Goal: Task Accomplishment & Management: Complete application form

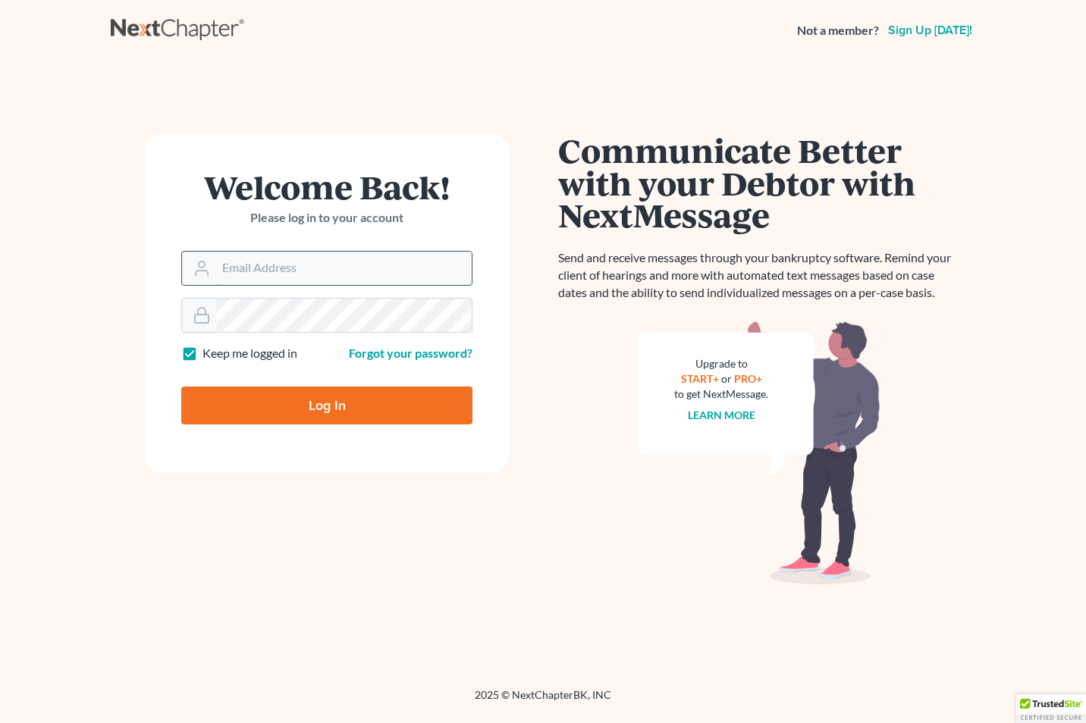
click at [237, 275] on input "Email Address" at bounding box center [344, 268] width 256 height 33
type input "courts@edwardsphillip.com"
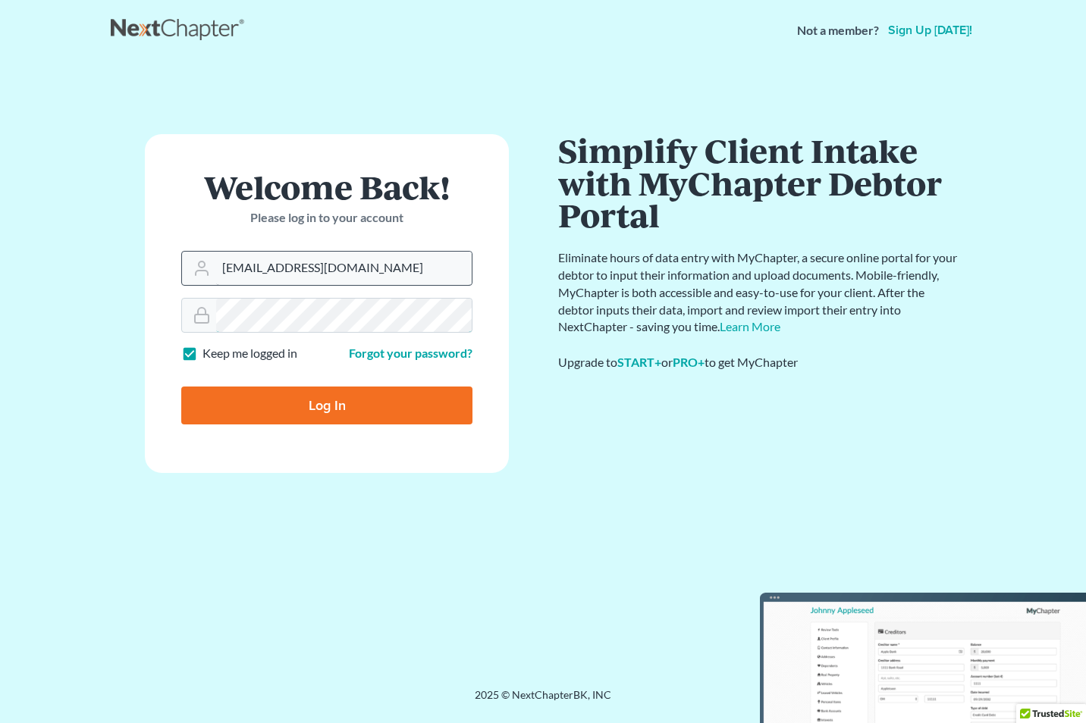
click at [181, 387] on input "Log In" at bounding box center [326, 406] width 291 height 38
type input "Thinking..."
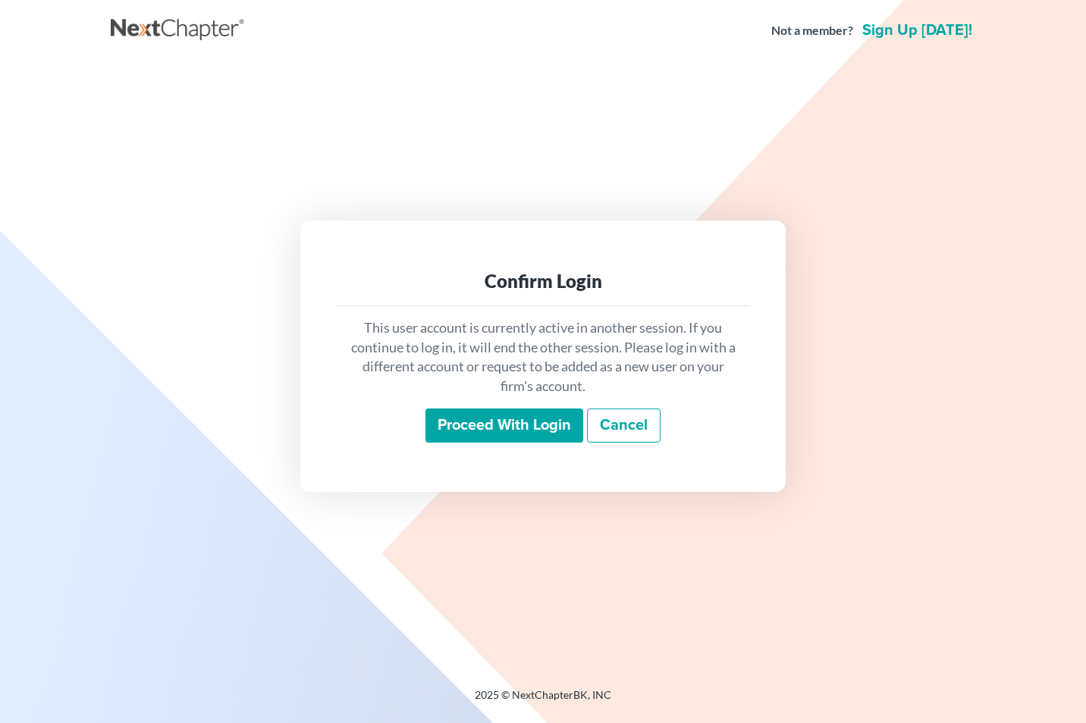
click at [484, 428] on input "Proceed with login" at bounding box center [504, 426] width 158 height 35
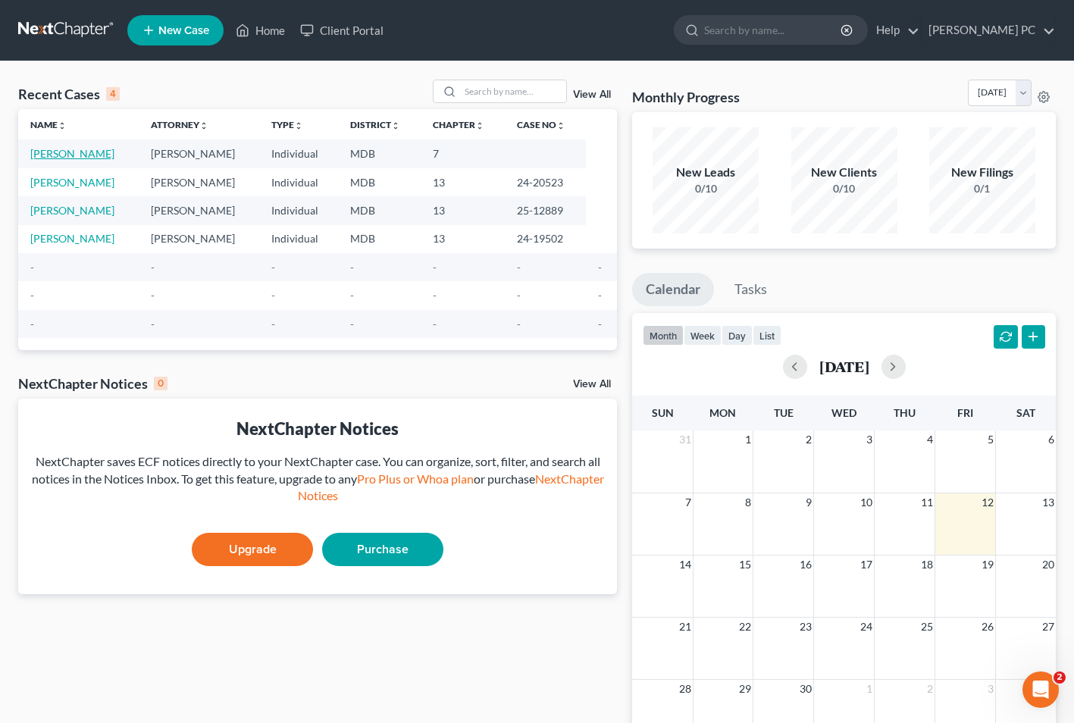
click at [56, 147] on link "[PERSON_NAME]" at bounding box center [72, 153] width 84 height 13
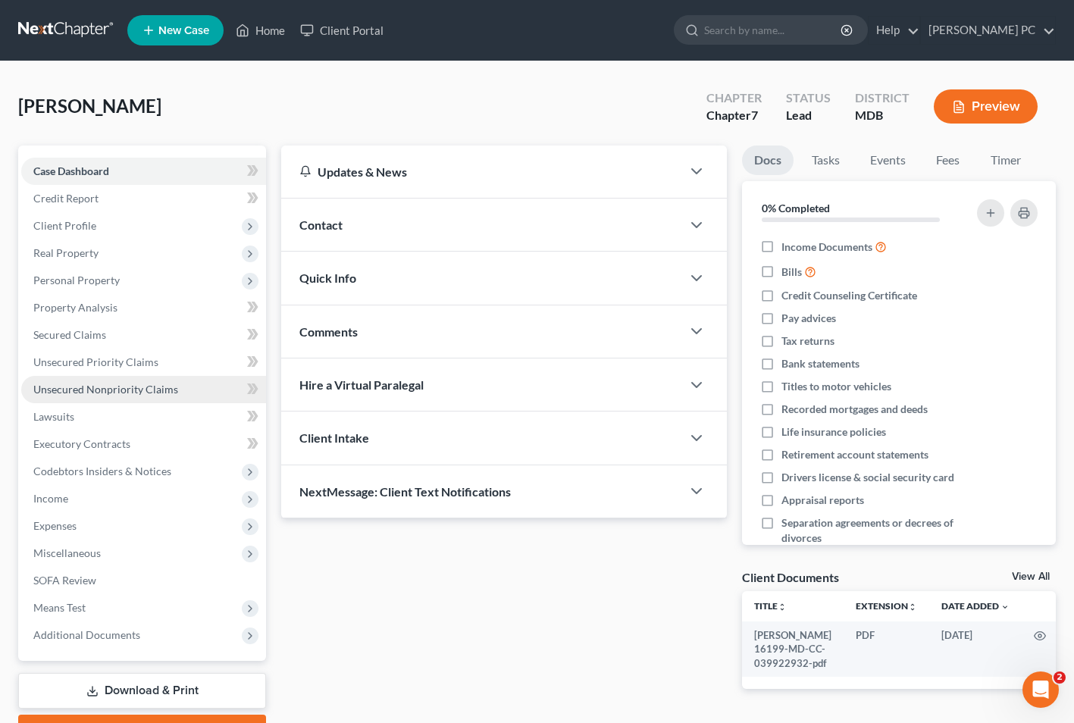
click at [86, 400] on link "Unsecured Nonpriority Claims" at bounding box center [143, 389] width 245 height 27
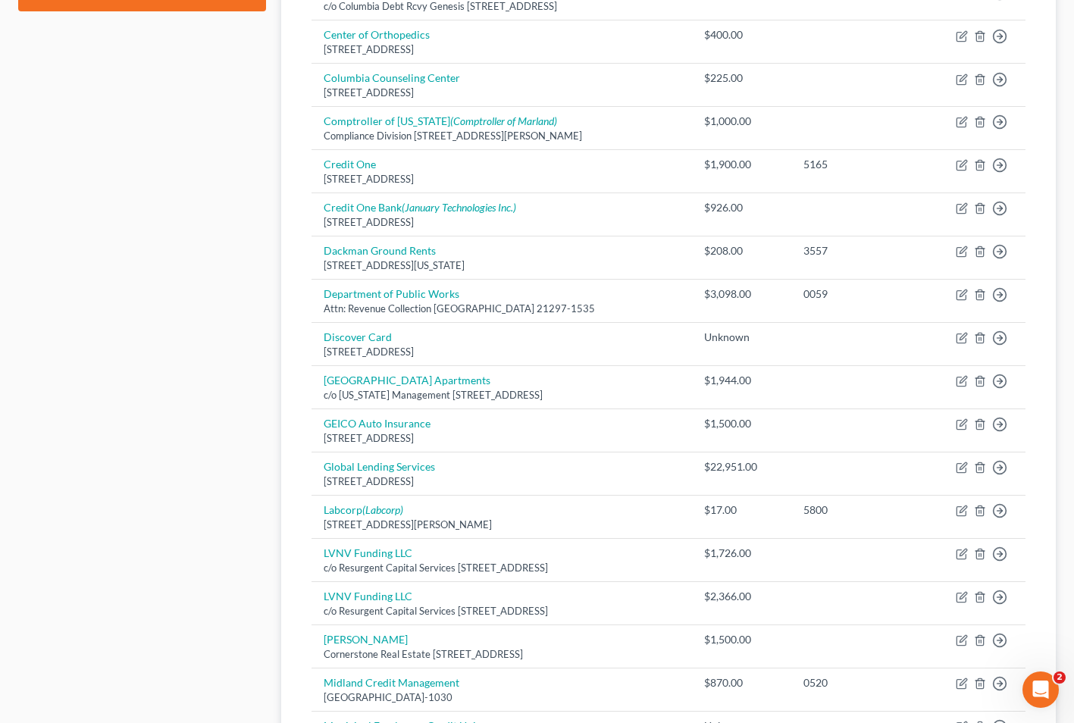
scroll to position [1027, 0]
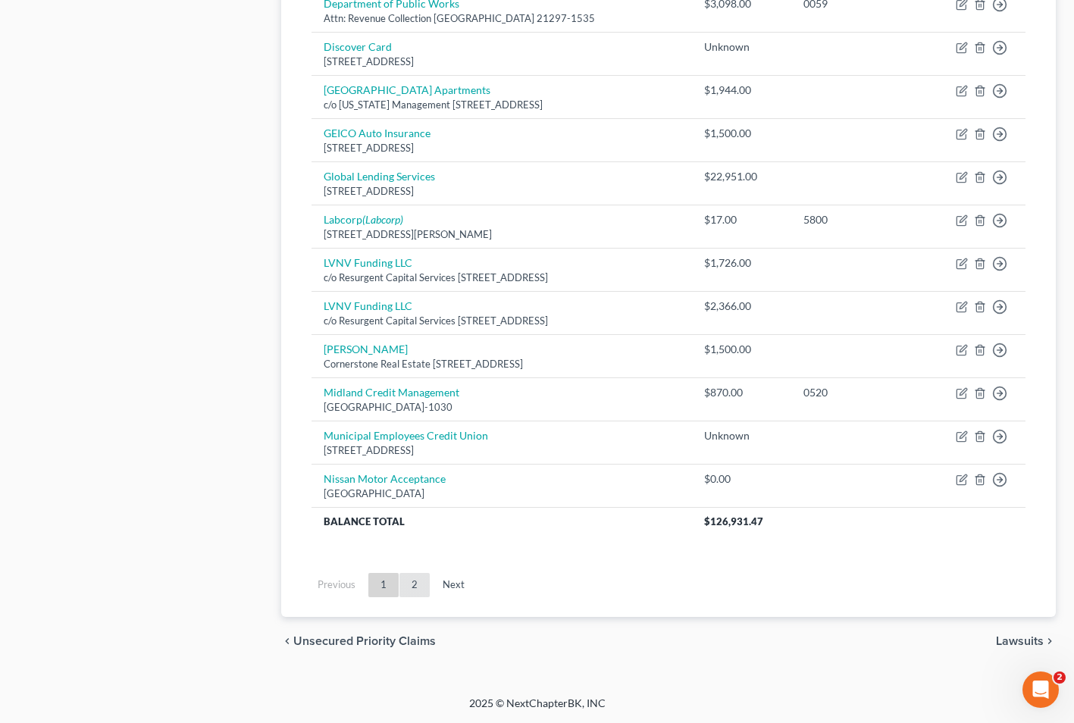
click at [419, 588] on link "2" at bounding box center [415, 585] width 30 height 24
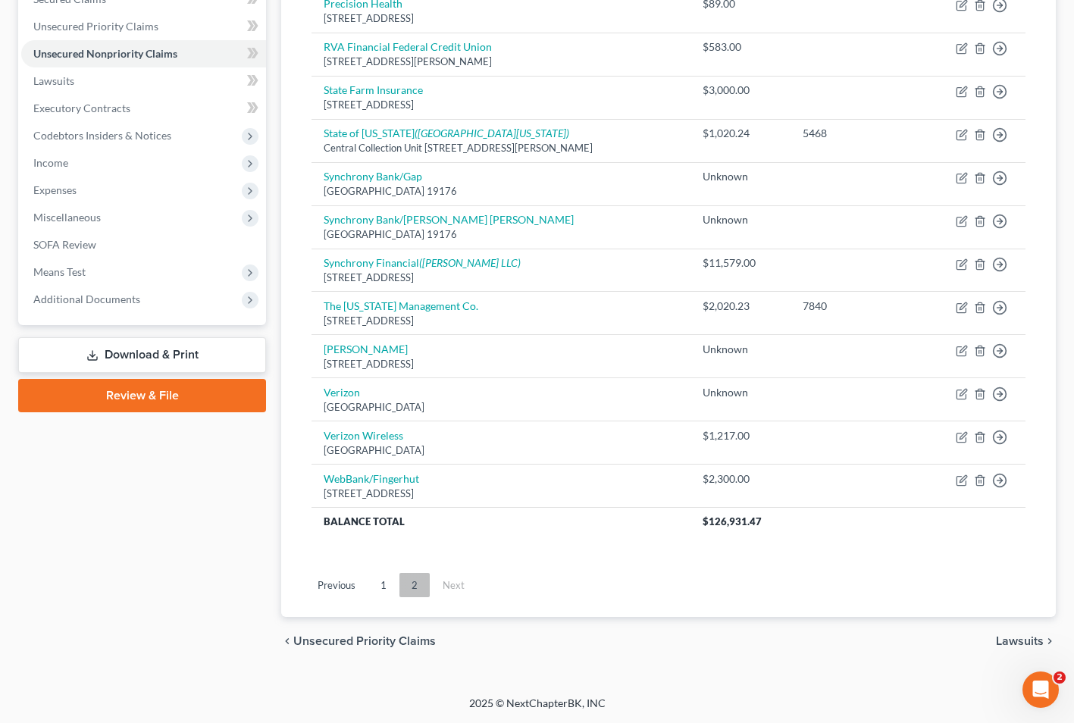
scroll to position [0, 0]
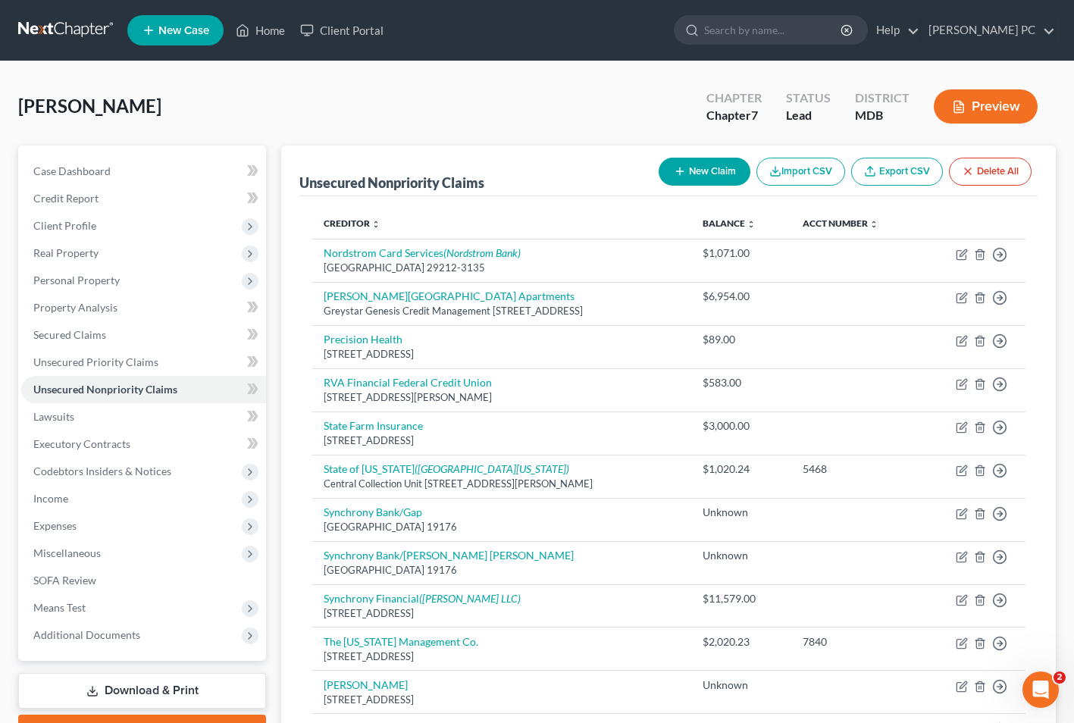
click at [694, 172] on button "New Claim" at bounding box center [705, 172] width 92 height 28
select select "0"
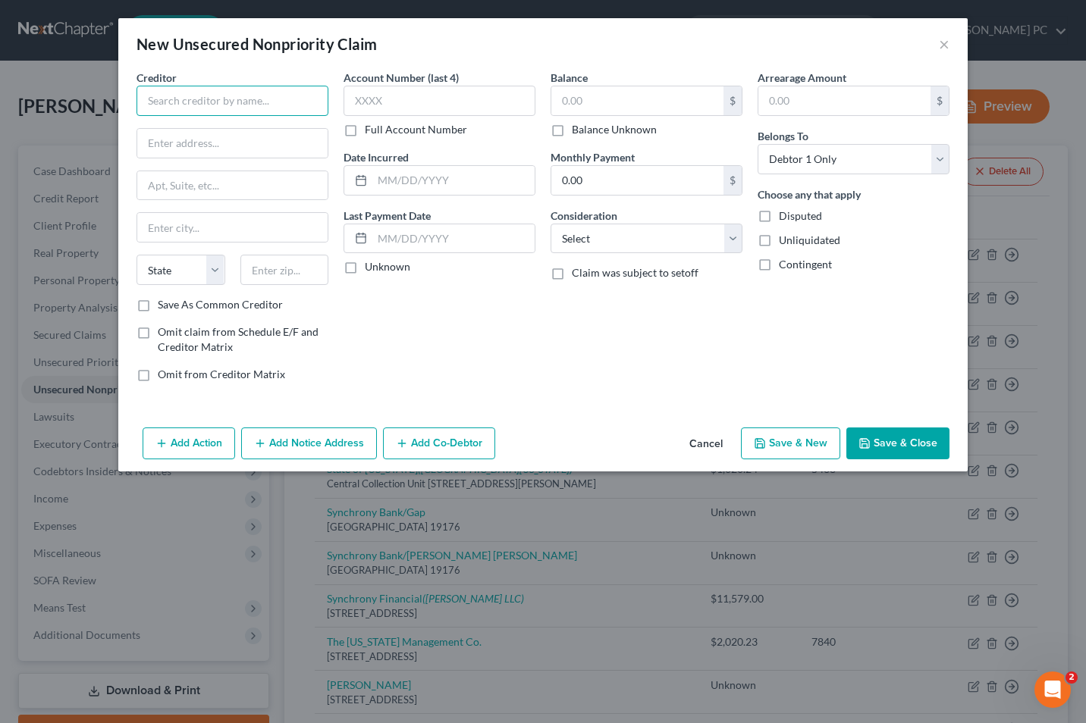
click at [171, 97] on input "text" at bounding box center [232, 101] width 192 height 30
type input "[PERSON_NAME] [PERSON_NAME]"
type input "A"
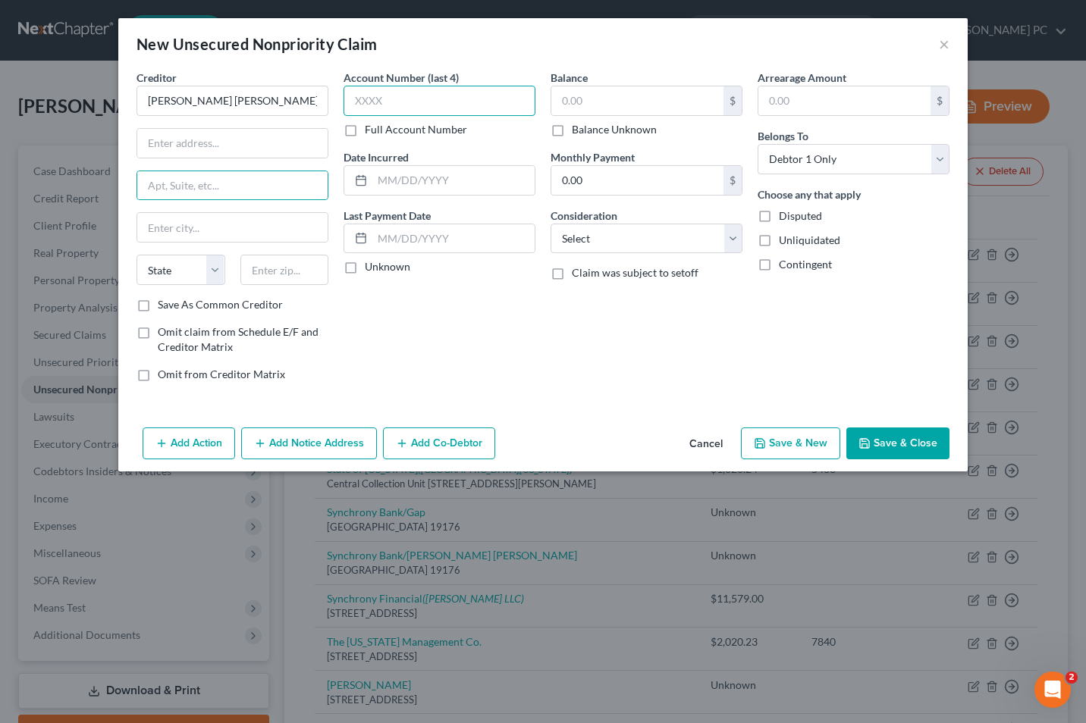
click at [384, 99] on input "text" at bounding box center [439, 101] width 192 height 30
type input "8817"
click at [246, 104] on input "[PERSON_NAME] [PERSON_NAME]" at bounding box center [232, 101] width 192 height 30
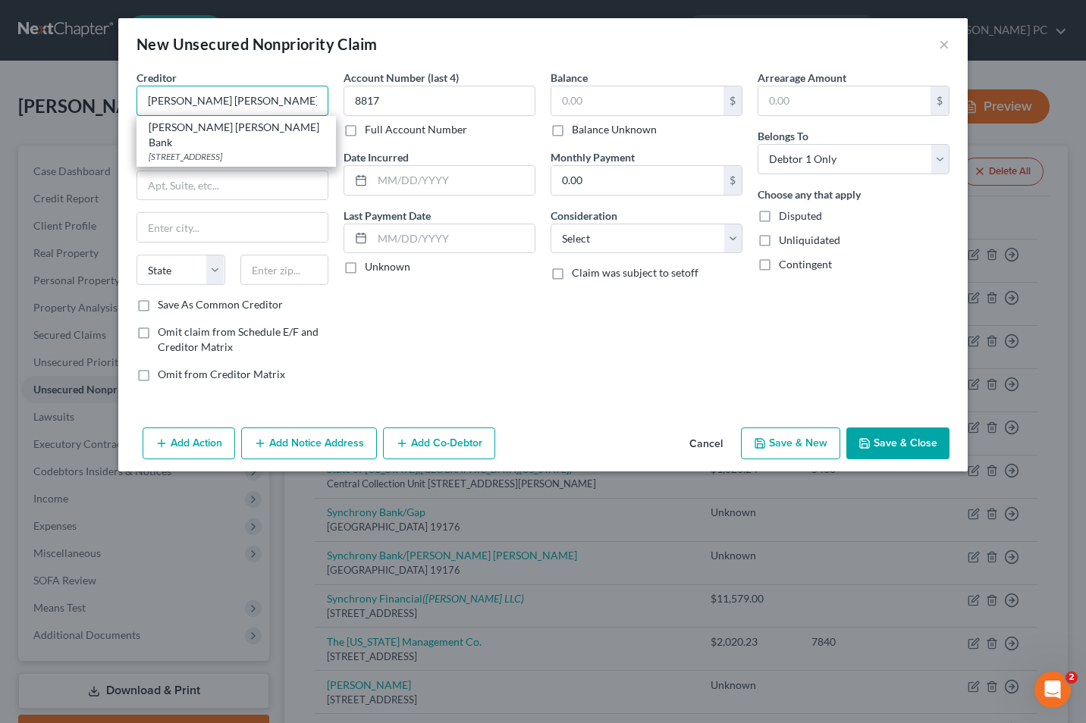
type input "[PERSON_NAME] [PERSON_NAME] Bank"
click at [580, 100] on input "text" at bounding box center [637, 100] width 172 height 29
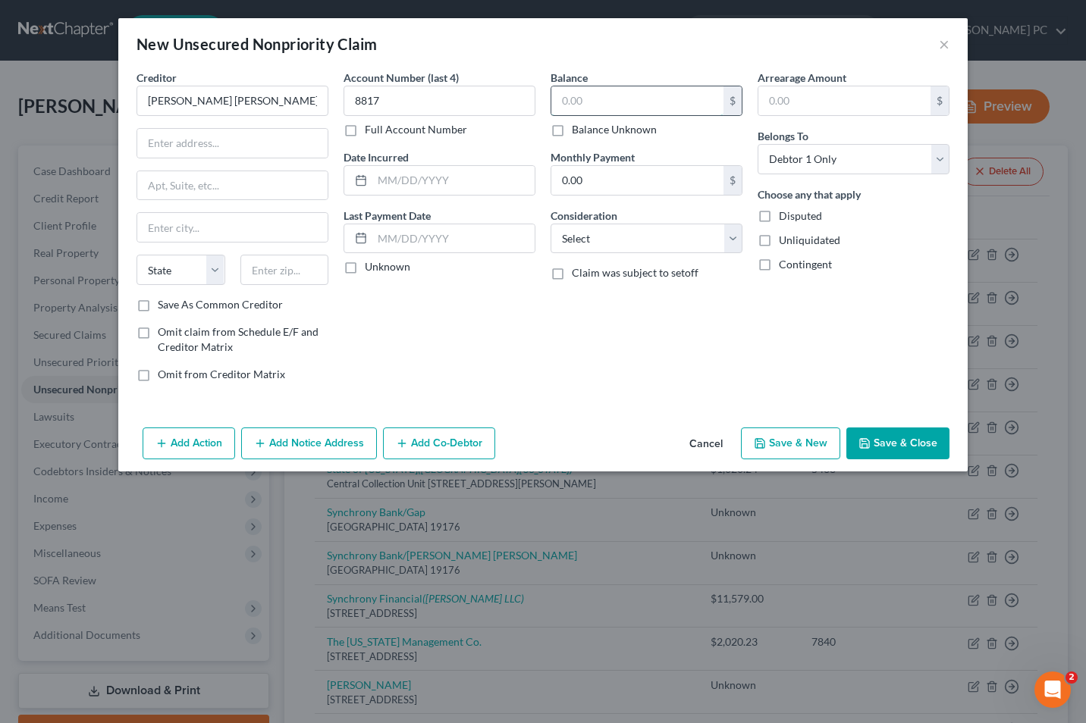
click at [580, 96] on input "text" at bounding box center [637, 100] width 172 height 29
type input "3,049"
click at [735, 245] on select "Select Cable / Satellite Services Collection Agency Credit Card Debt Debt Couns…" at bounding box center [646, 239] width 192 height 30
select select "10"
click at [550, 224] on select "Select Cable / Satellite Services Collection Agency Credit Card Debt Debt Couns…" at bounding box center [646, 239] width 192 height 30
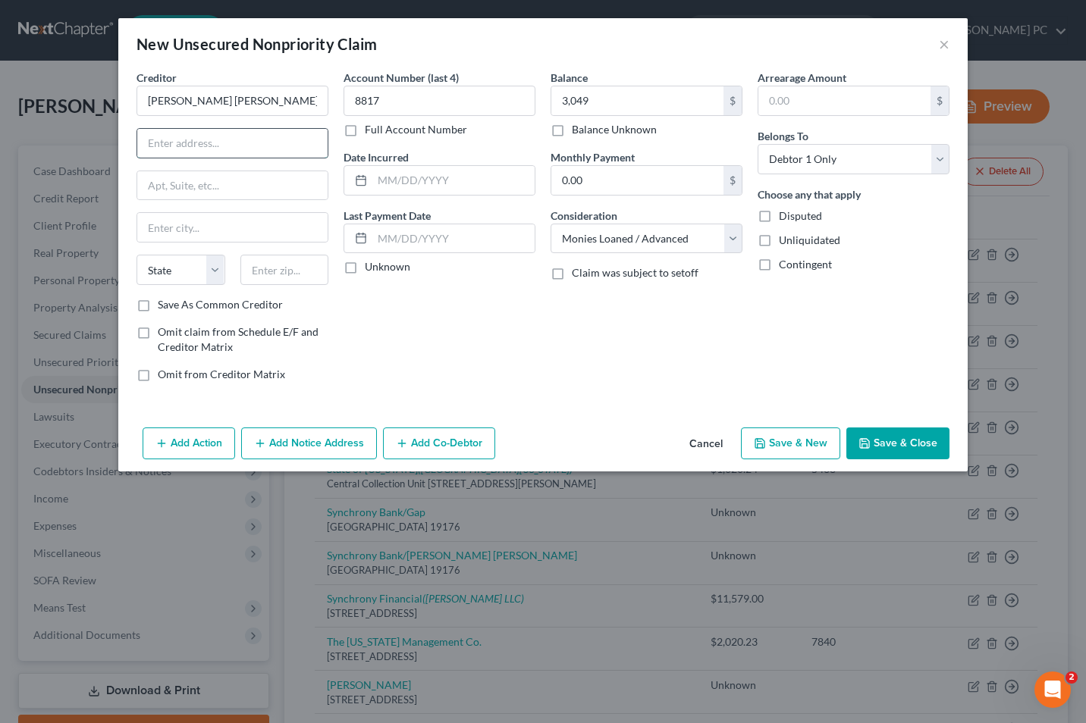
click at [151, 144] on input "text" at bounding box center [232, 143] width 190 height 29
type input "[STREET_ADDRESS]"
type input "10017"
type input "[US_STATE]"
select select "35"
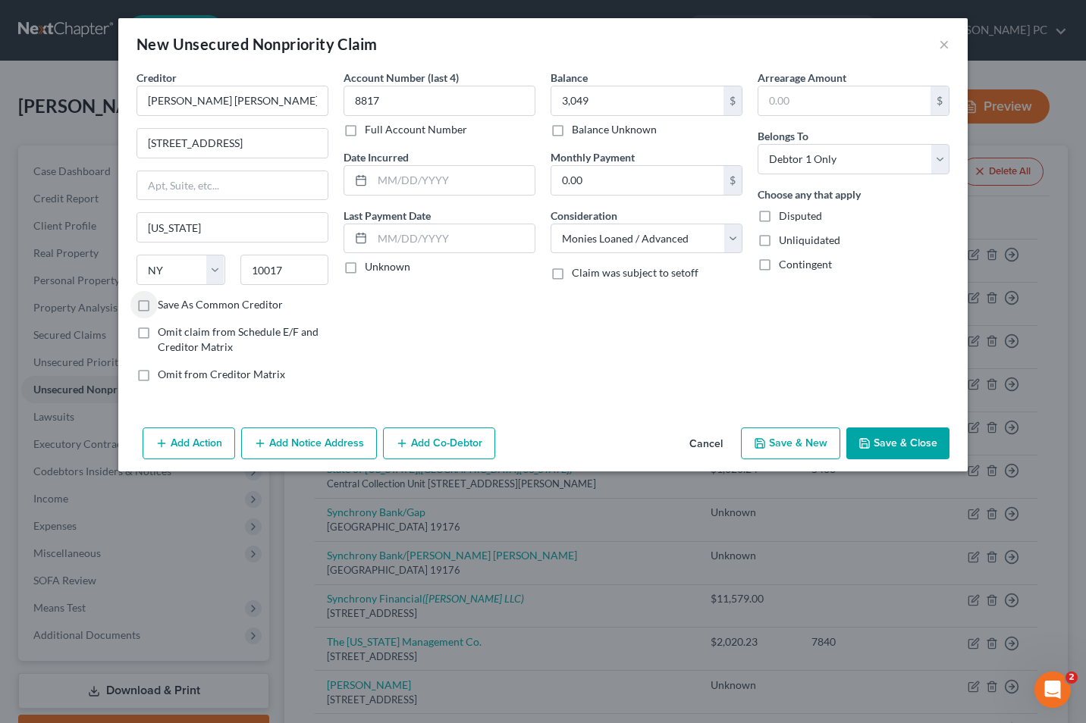
click at [158, 307] on label "Save As Common Creditor" at bounding box center [220, 304] width 125 height 15
click at [164, 307] on input "Save As Common Creditor" at bounding box center [169, 302] width 10 height 10
click at [894, 450] on button "Save & Close" at bounding box center [897, 444] width 103 height 32
checkbox input "false"
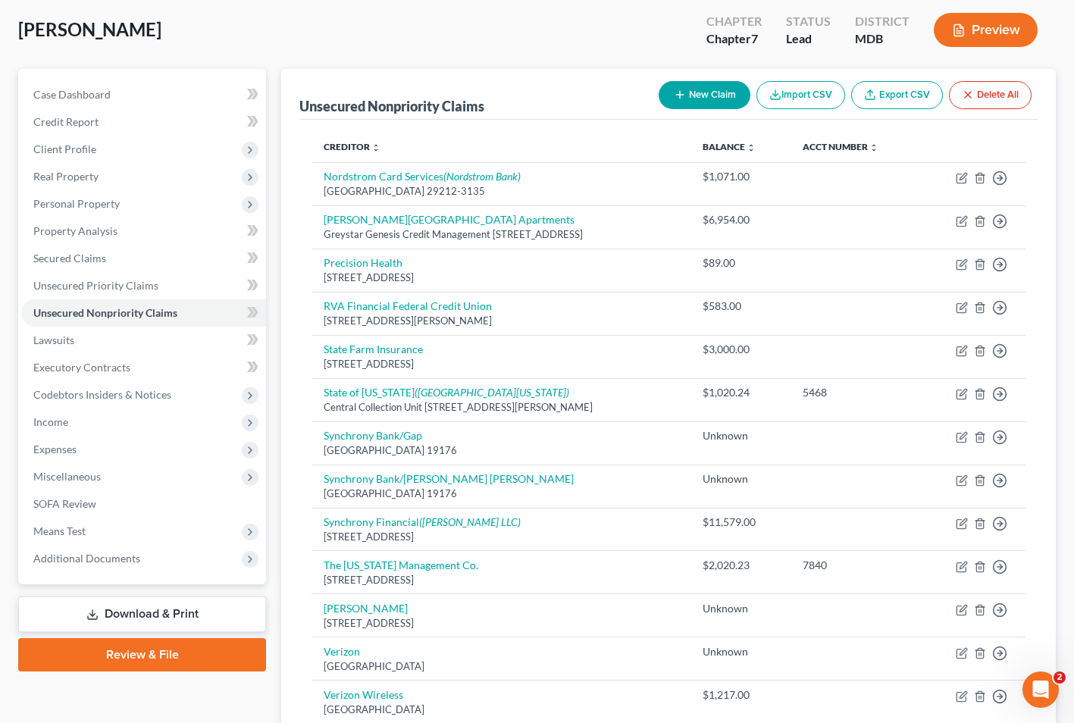
scroll to position [78, 0]
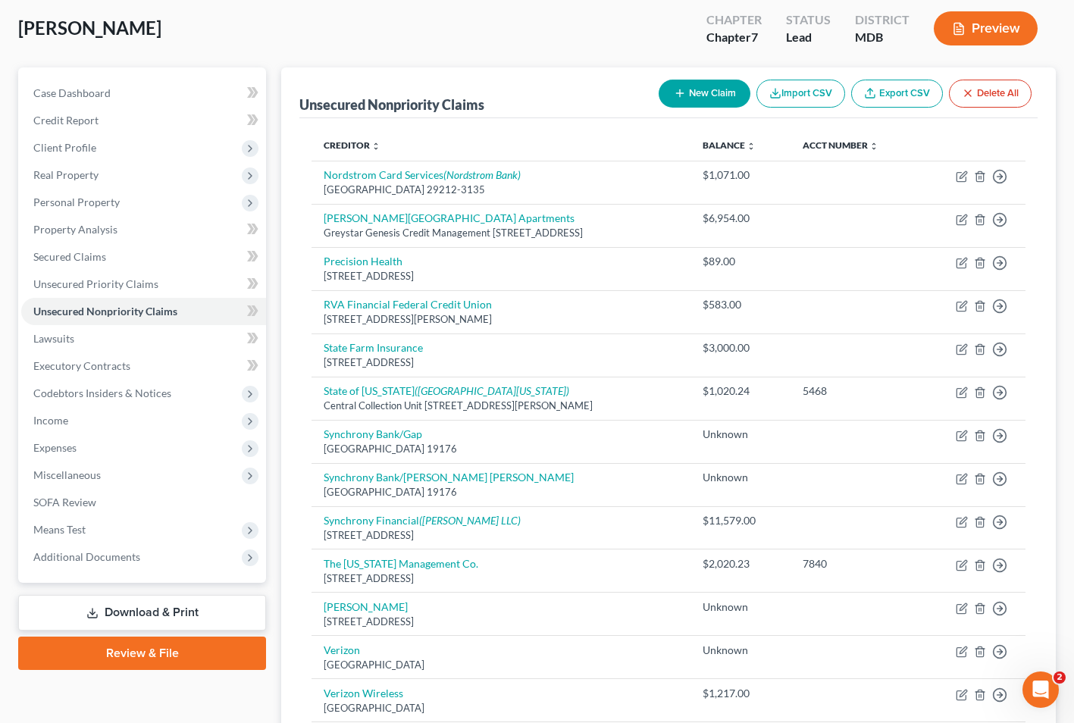
click at [102, 608] on link "Download & Print" at bounding box center [142, 613] width 248 height 36
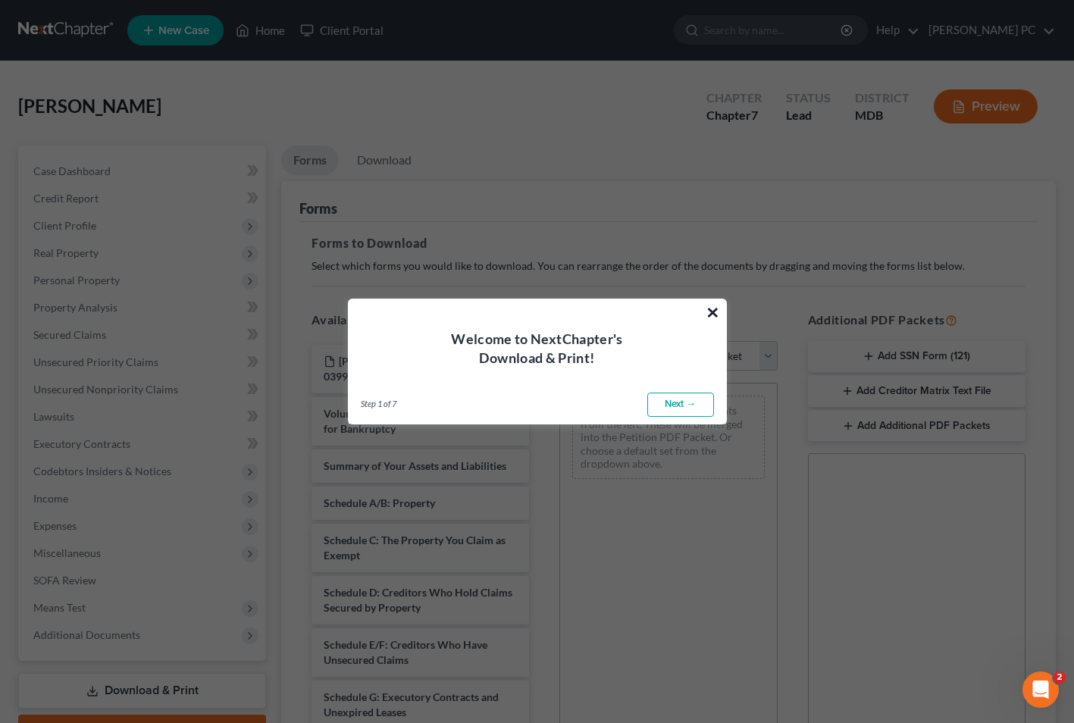
click at [717, 309] on button "×" at bounding box center [713, 312] width 14 height 24
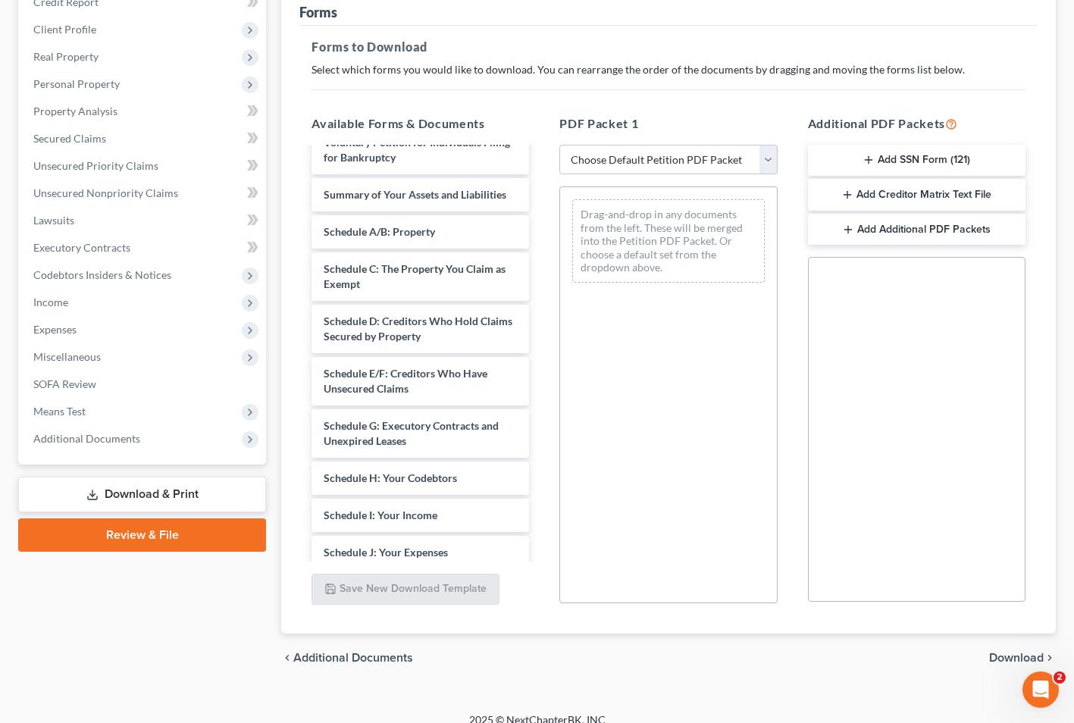
scroll to position [84, 0]
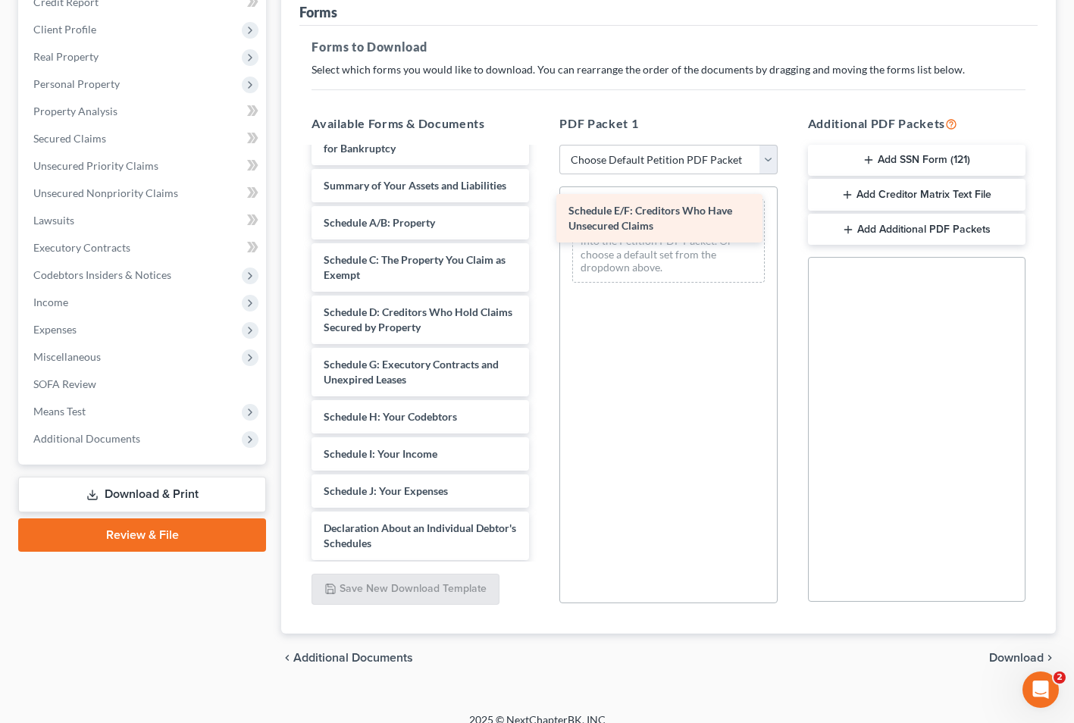
drag, startPoint x: 412, startPoint y: 382, endPoint x: 657, endPoint y: 213, distance: 297.6
click at [541, 213] on div "Schedule E/F: Creditors Who Have Unsecured Claims [PERSON_NAME] 16199-MD-CC-039…" at bounding box center [420, 480] width 242 height 832
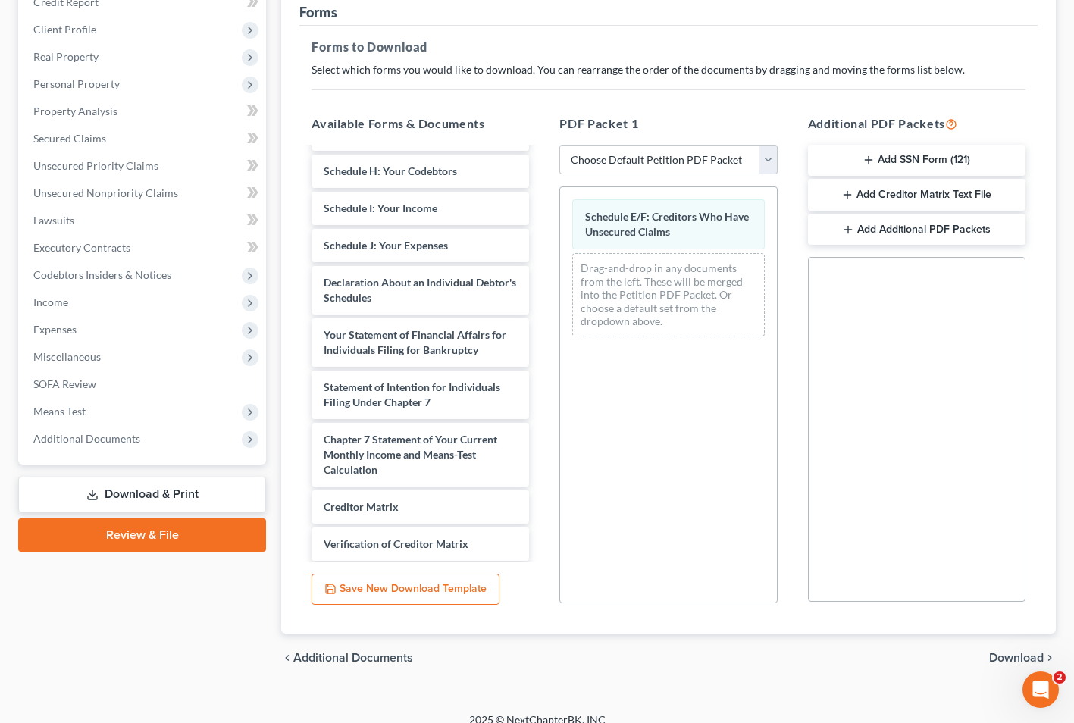
scroll to position [365, 0]
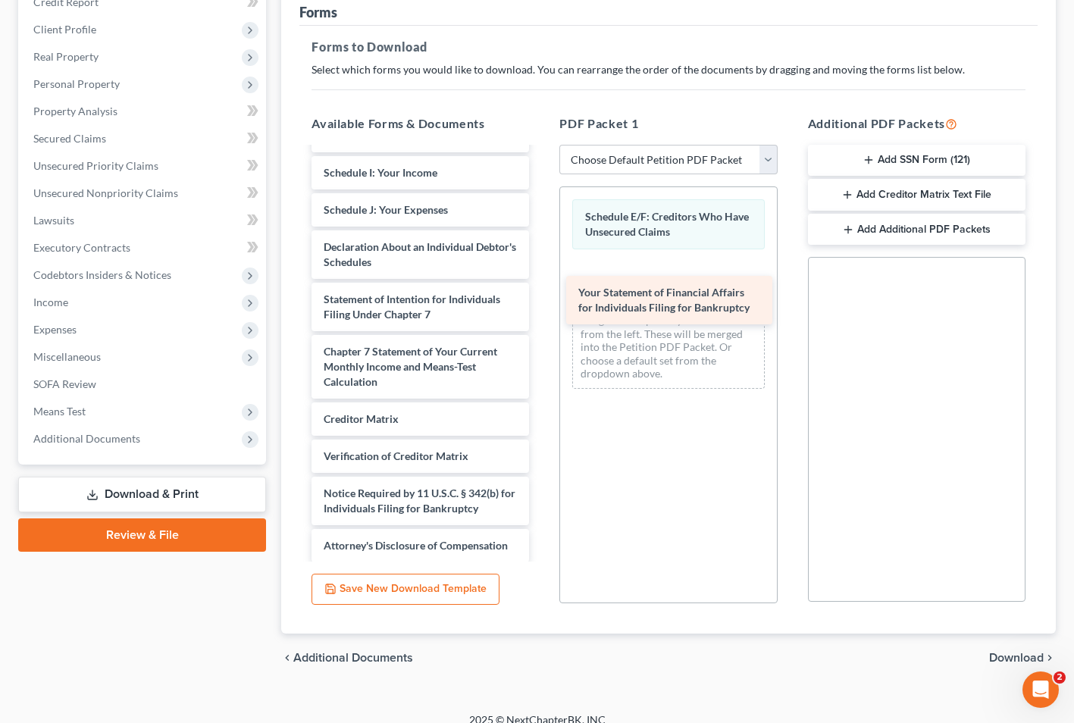
drag, startPoint x: 400, startPoint y: 322, endPoint x: 653, endPoint y: 302, distance: 253.3
click at [541, 302] on div "Your Statement of Financial Affairs for Individuals Filing for Bankruptcy [PERS…" at bounding box center [420, 172] width 242 height 779
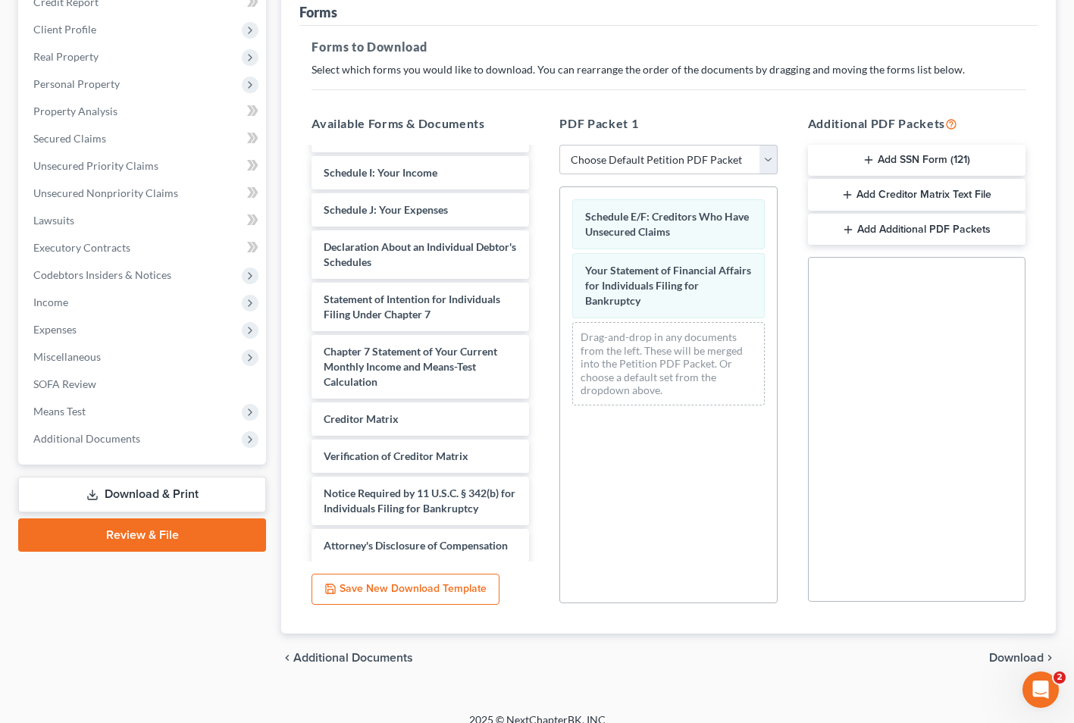
click at [522, 503] on div "[PERSON_NAME] 16199-MD-CC-039922932-pdf Voluntary Petition for Individuals Fili…" at bounding box center [420, 172] width 242 height 779
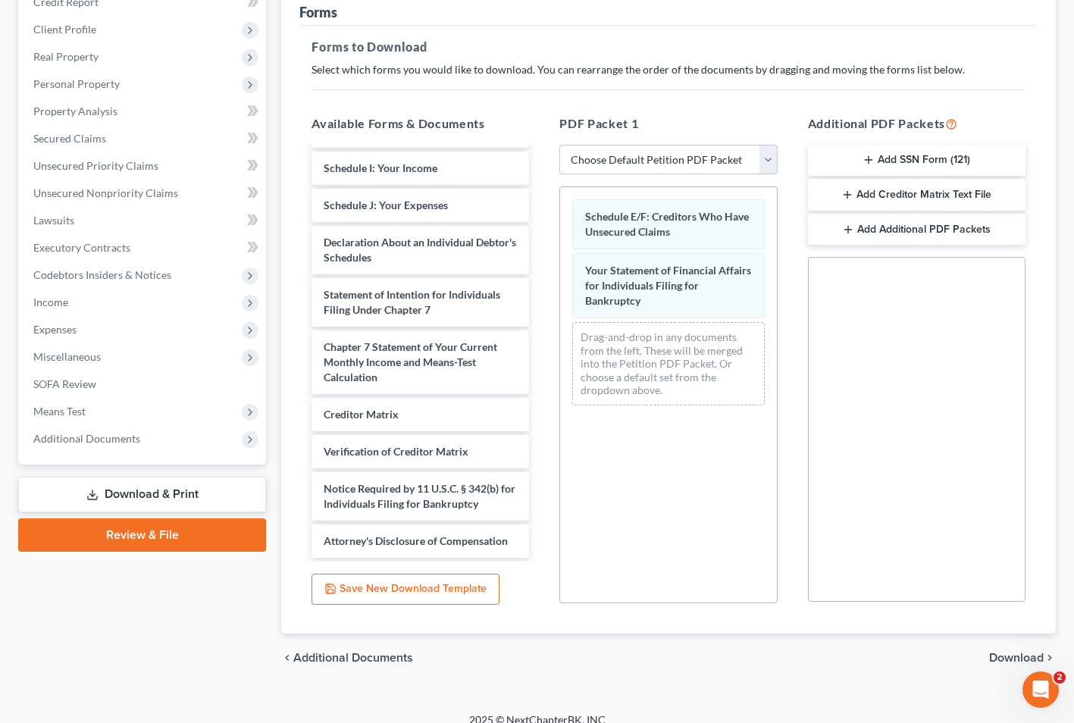
click at [1009, 660] on span "Download" at bounding box center [1016, 658] width 55 height 12
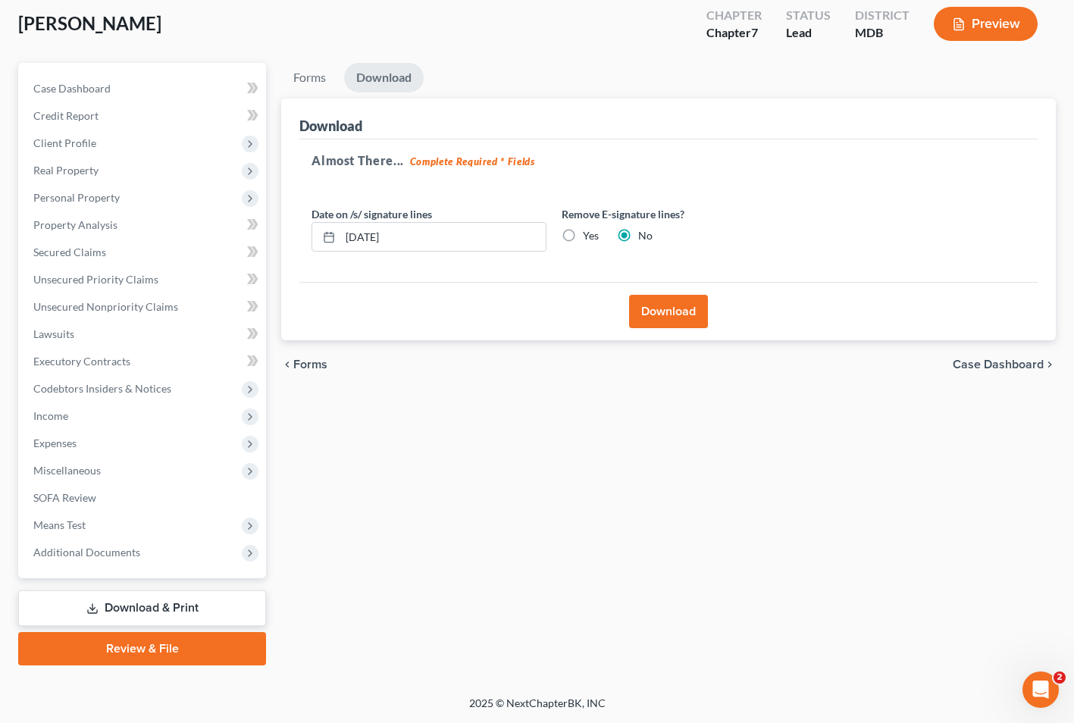
click at [583, 233] on label "Yes" at bounding box center [591, 235] width 16 height 15
click at [589, 233] on input "Yes" at bounding box center [594, 233] width 10 height 10
radio input "true"
radio input "false"
click at [667, 312] on button "Download" at bounding box center [668, 311] width 79 height 33
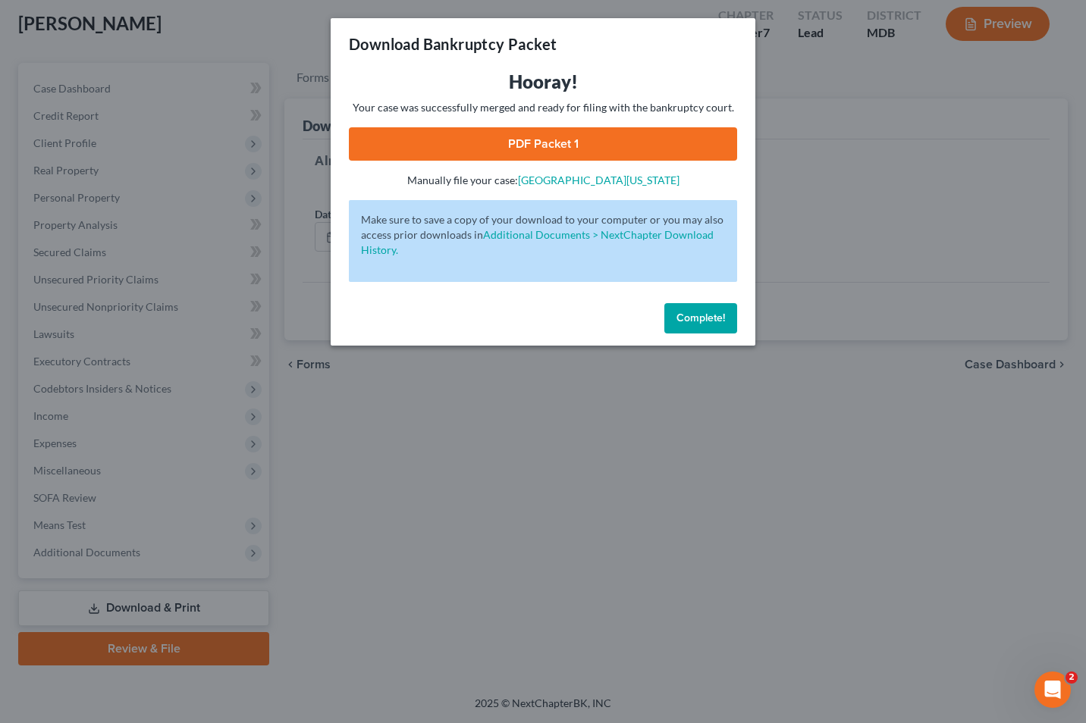
click at [551, 142] on link "PDF Packet 1" at bounding box center [543, 143] width 388 height 33
click at [695, 320] on span "Complete!" at bounding box center [700, 318] width 49 height 13
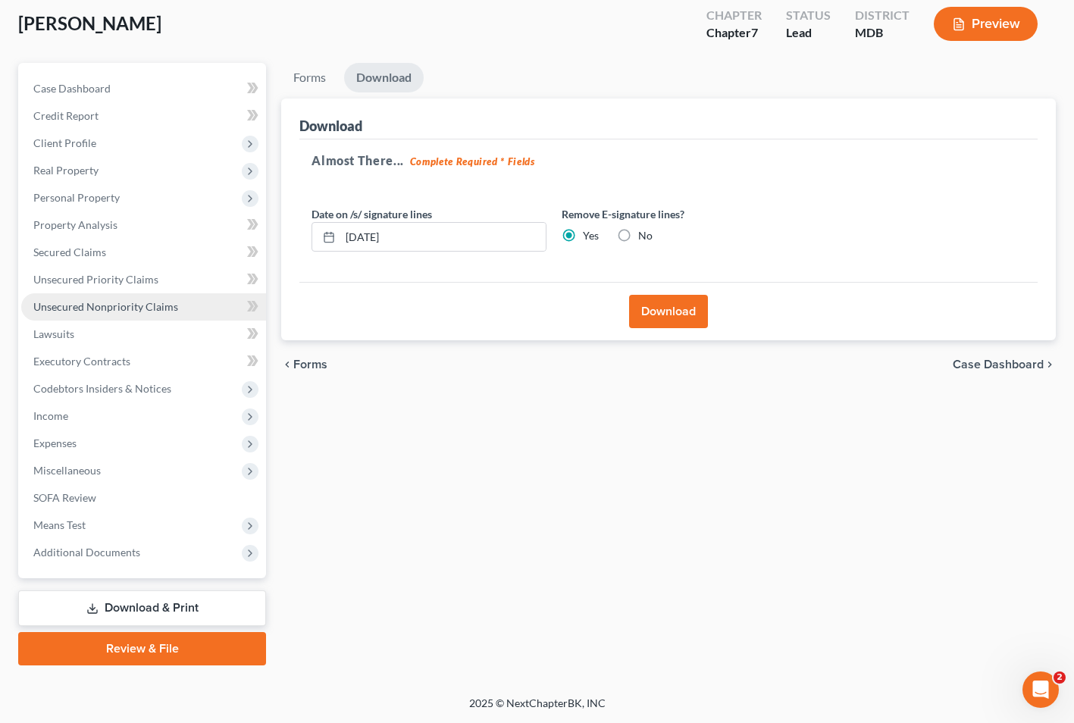
click at [99, 311] on span "Unsecured Nonpriority Claims" at bounding box center [105, 306] width 145 height 13
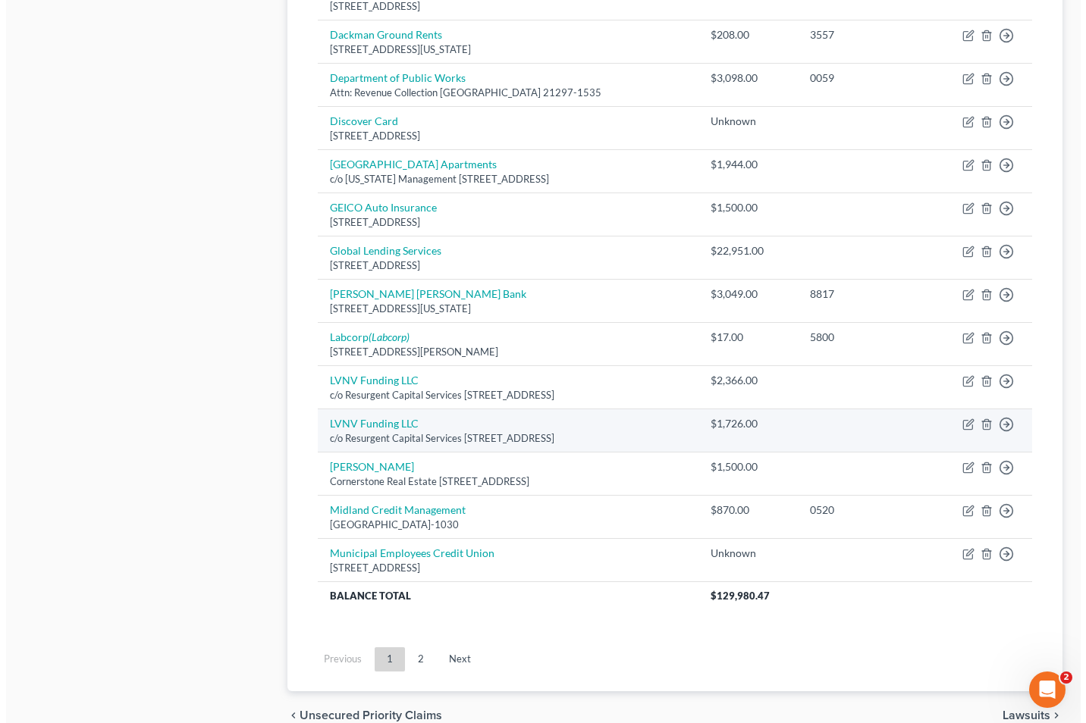
scroll to position [1027, 0]
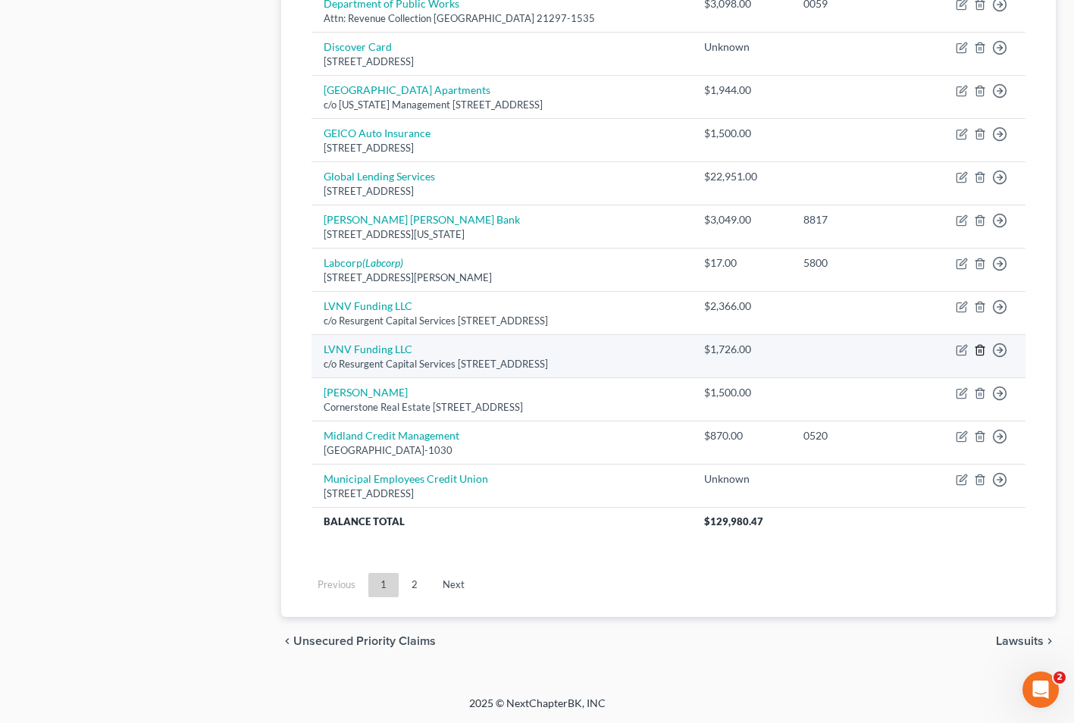
click at [981, 352] on line "button" at bounding box center [981, 351] width 0 height 3
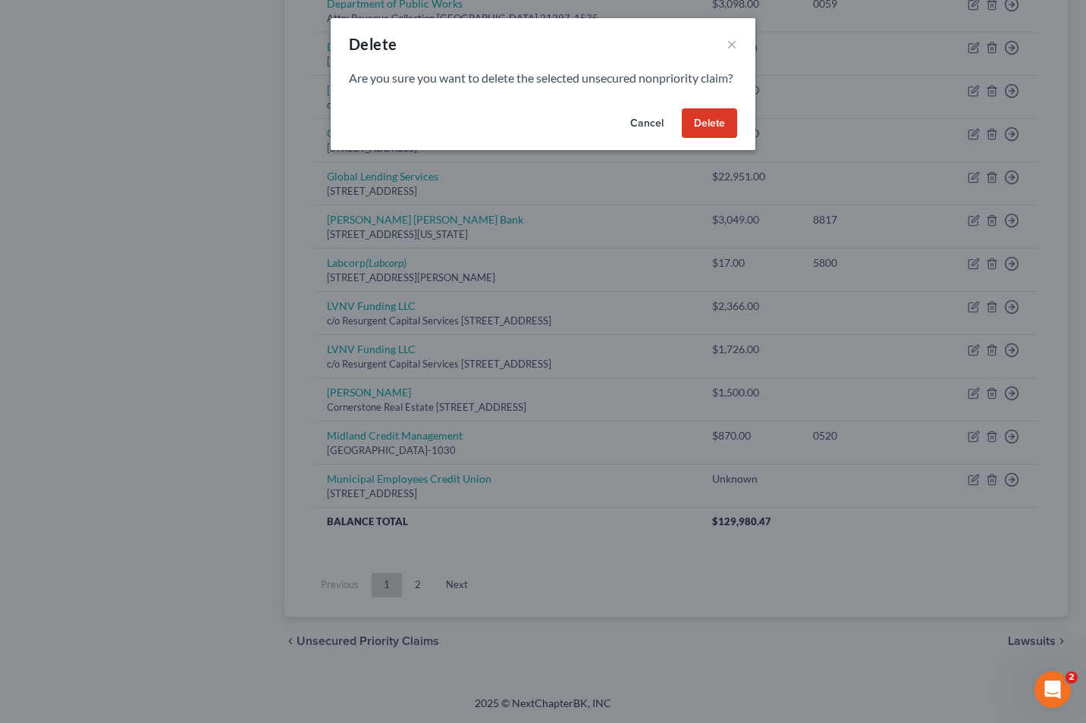
click at [707, 137] on button "Delete" at bounding box center [709, 123] width 55 height 30
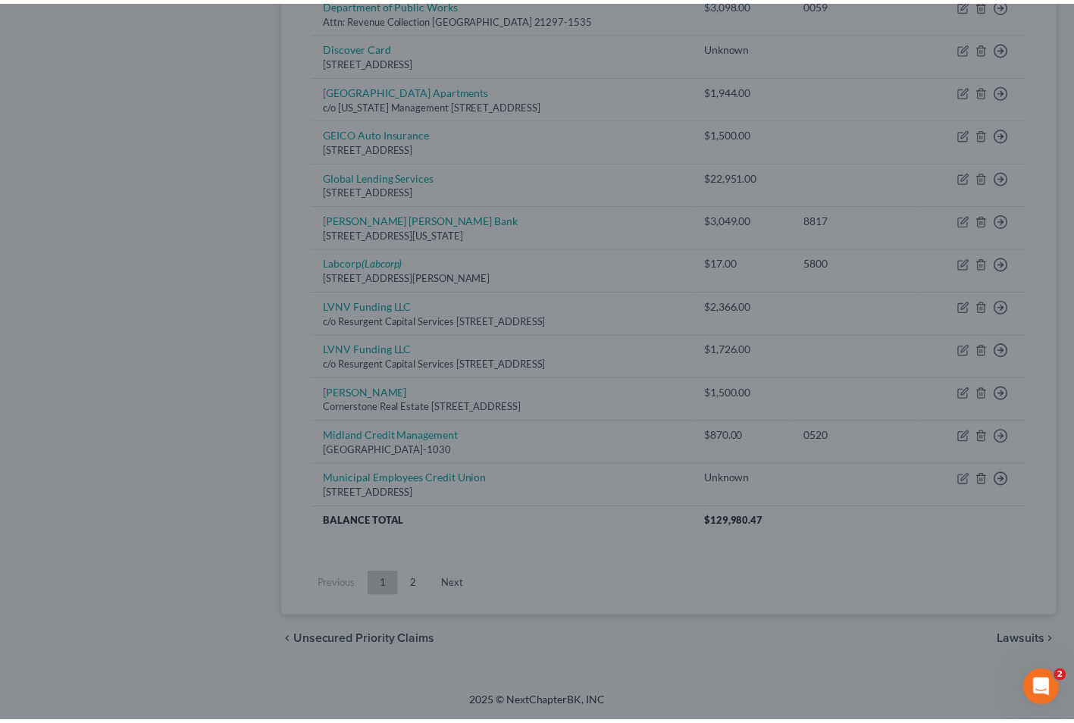
scroll to position [984, 0]
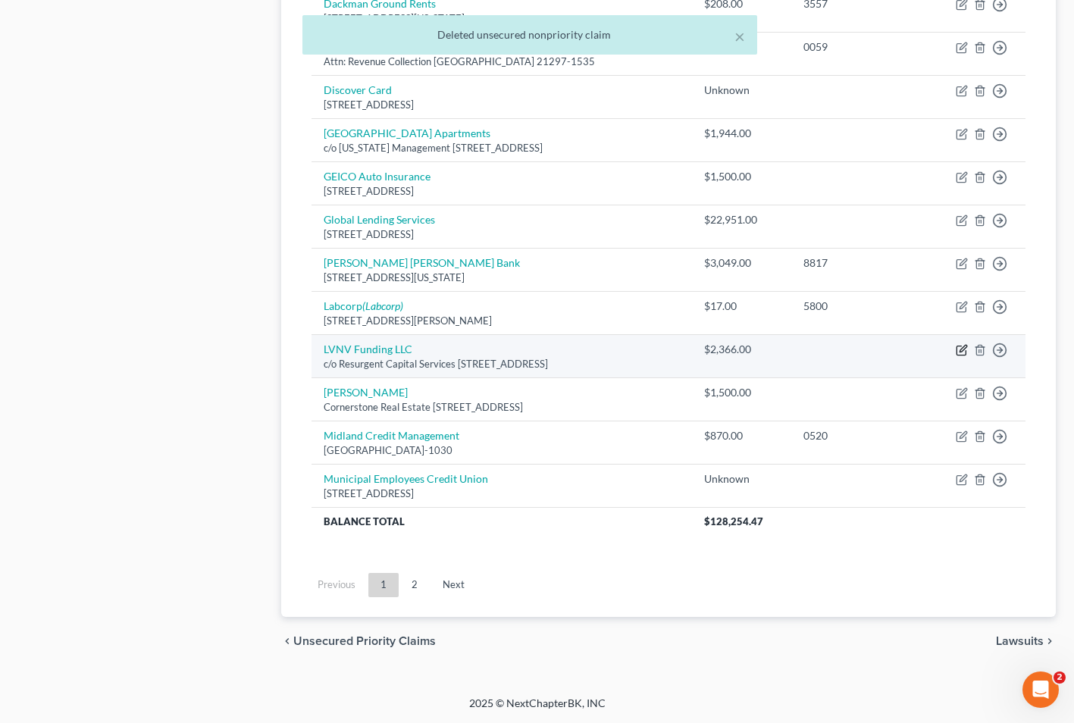
click at [963, 351] on icon "button" at bounding box center [963, 348] width 7 height 7
select select "42"
select select "0"
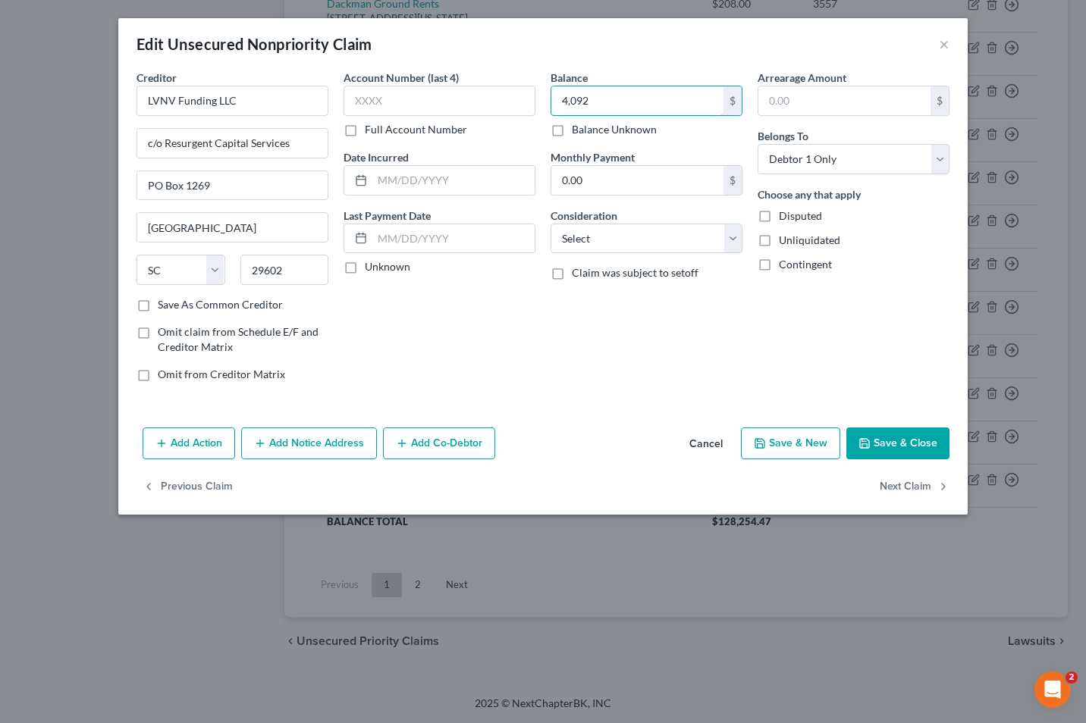
type input "4,092"
click at [899, 446] on button "Save & Close" at bounding box center [897, 444] width 103 height 32
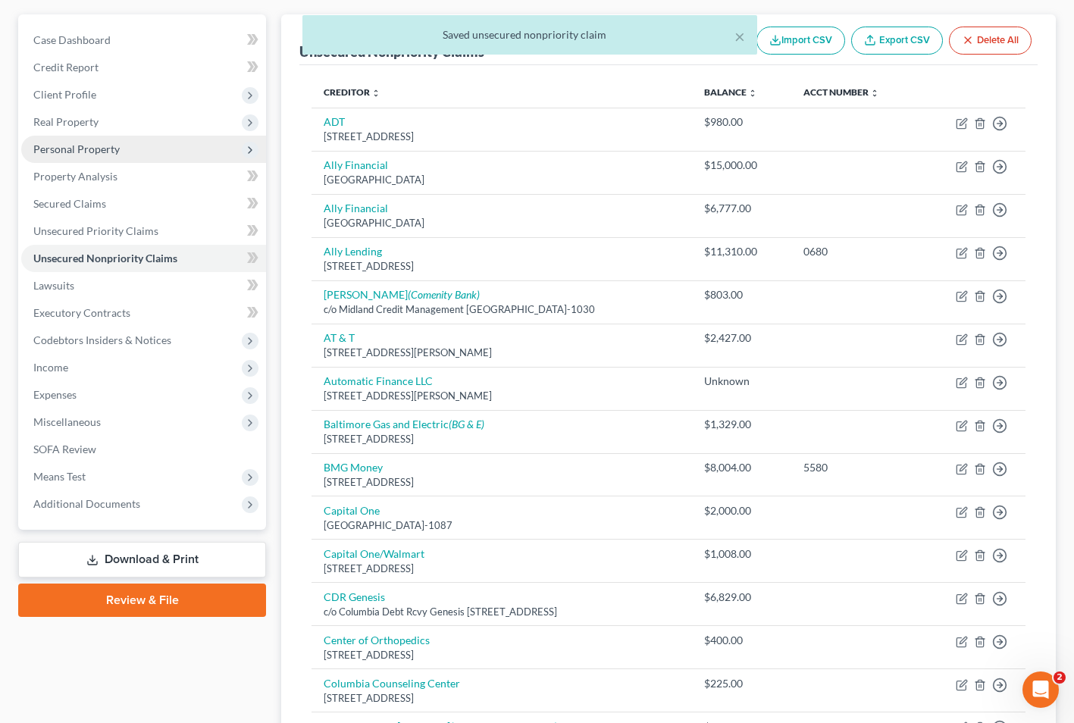
scroll to position [23, 0]
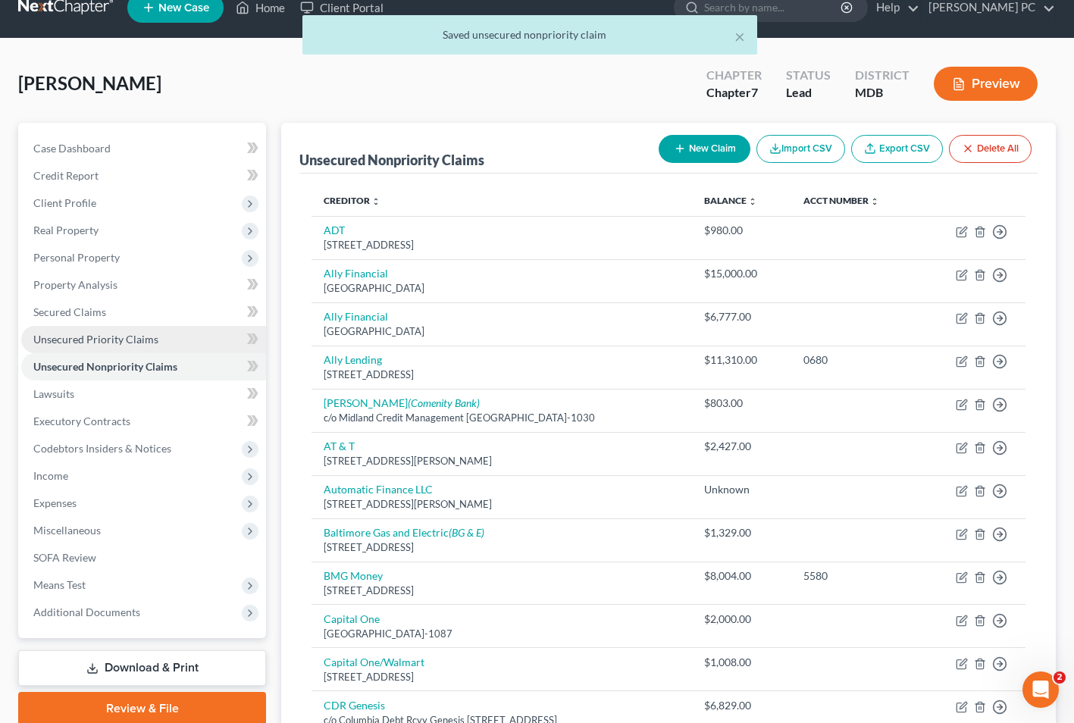
click at [102, 334] on span "Unsecured Priority Claims" at bounding box center [95, 339] width 125 height 13
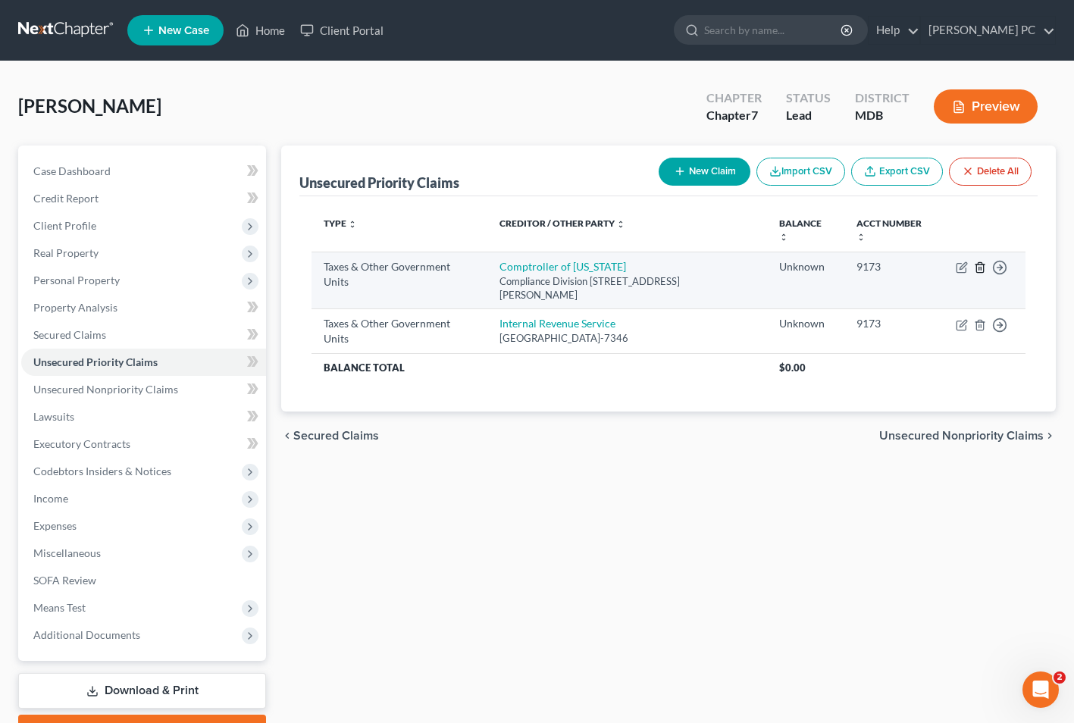
click at [983, 262] on icon "button" at bounding box center [980, 267] width 7 height 10
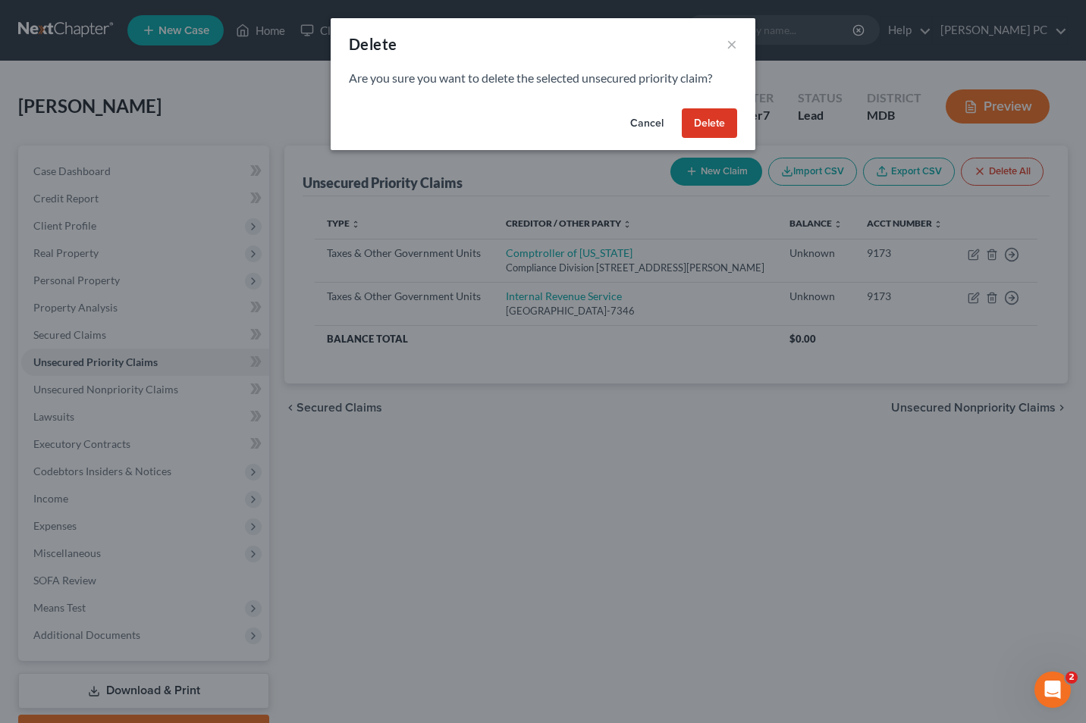
click at [709, 118] on button "Delete" at bounding box center [709, 123] width 55 height 30
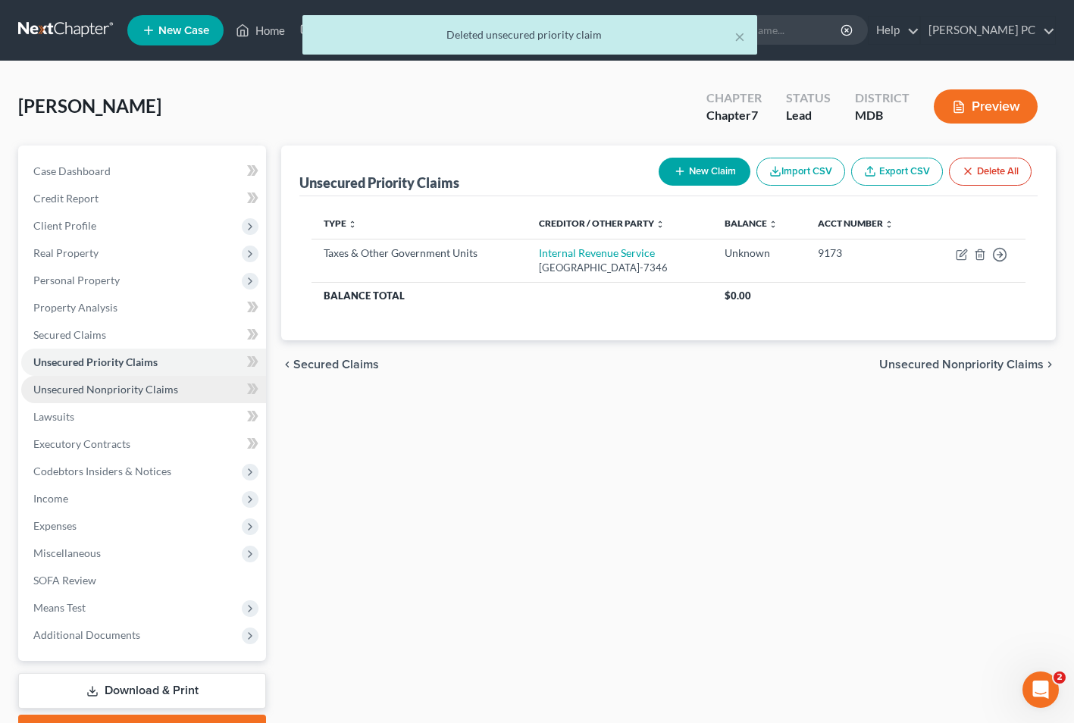
click at [147, 386] on span "Unsecured Nonpriority Claims" at bounding box center [105, 389] width 145 height 13
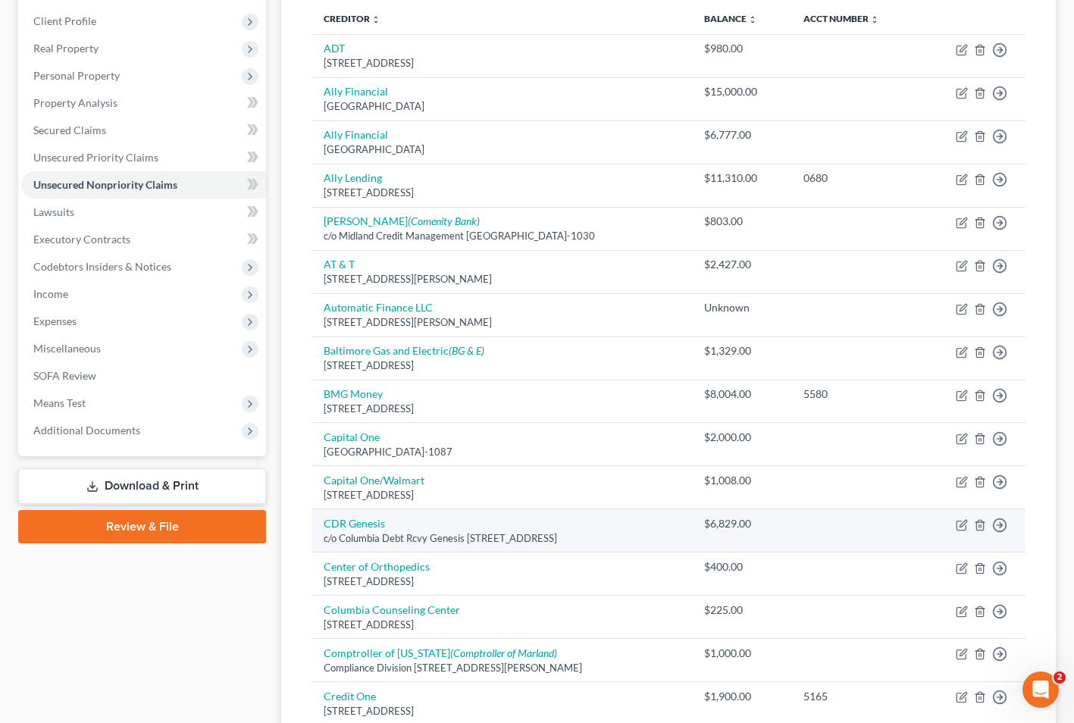
scroll to position [218, 0]
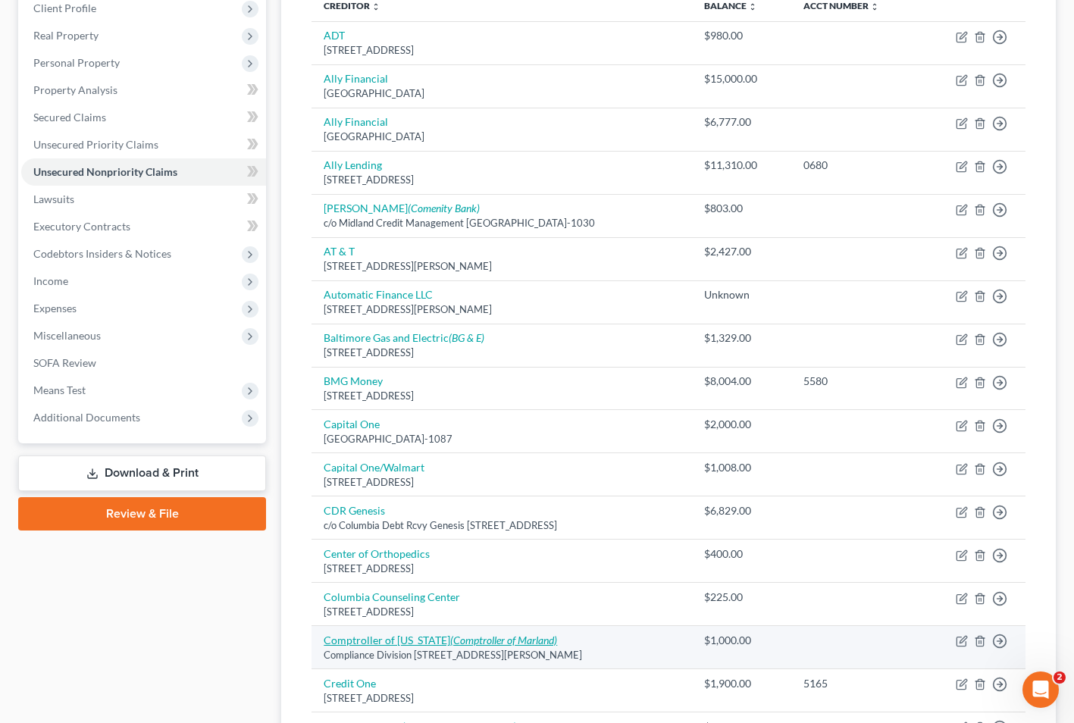
click at [458, 641] on icon "(Comptroller of Marland)" at bounding box center [503, 640] width 107 height 13
select select "21"
select select "0"
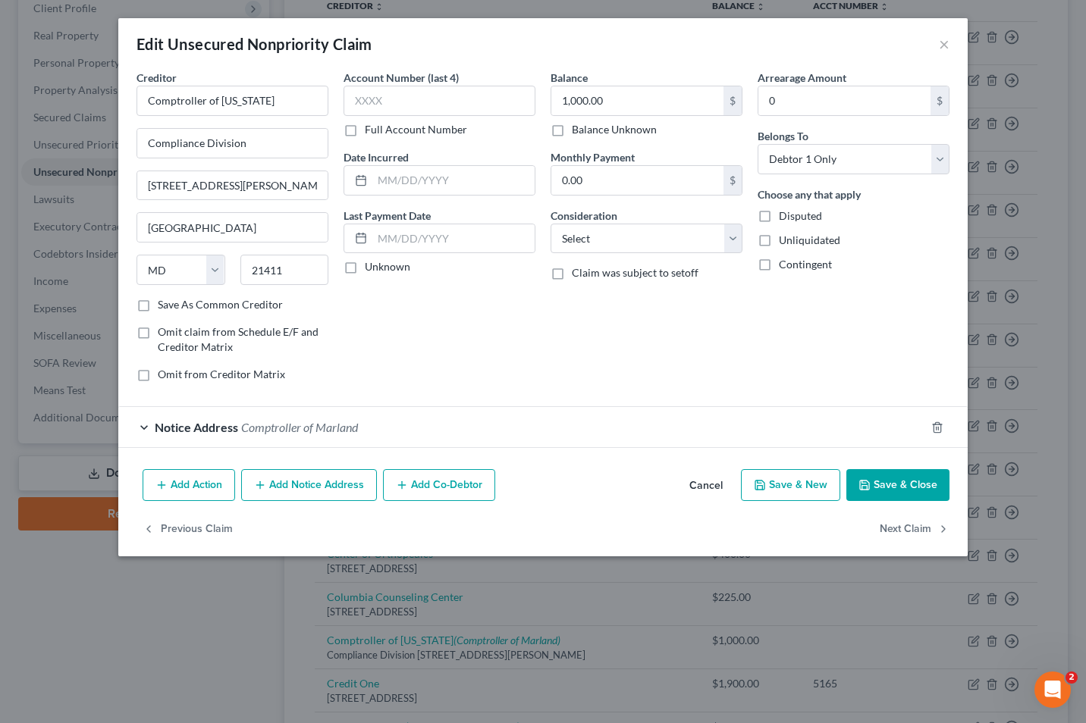
click at [894, 487] on button "Save & Close" at bounding box center [897, 485] width 103 height 32
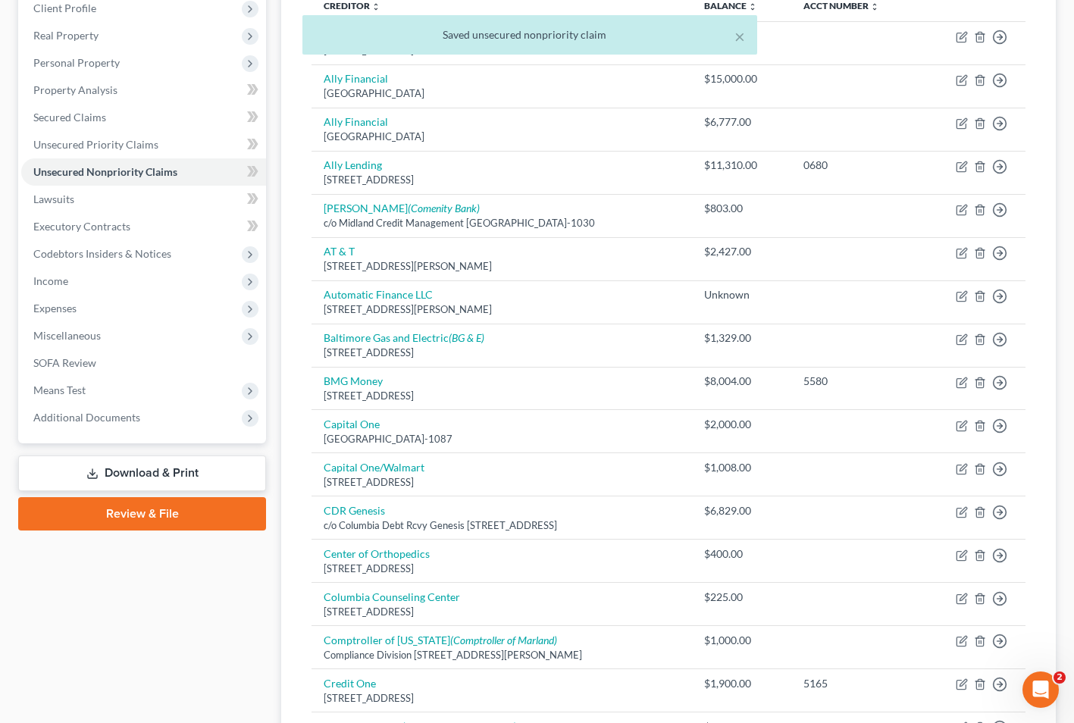
click at [168, 469] on link "Download & Print" at bounding box center [142, 474] width 248 height 36
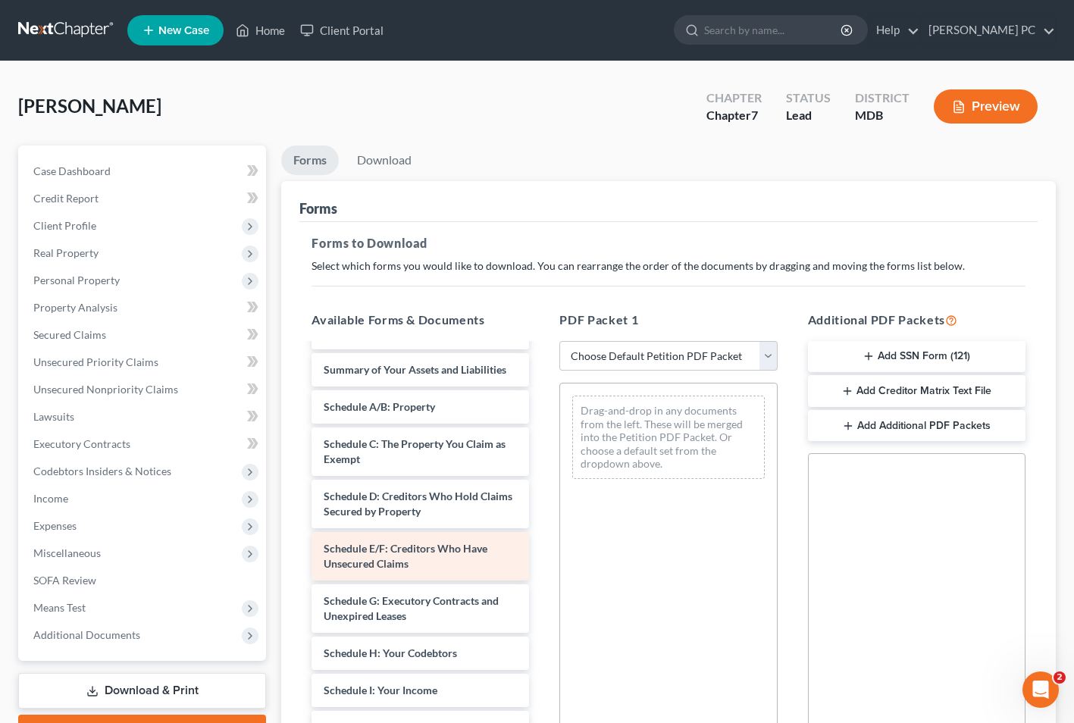
scroll to position [121, 0]
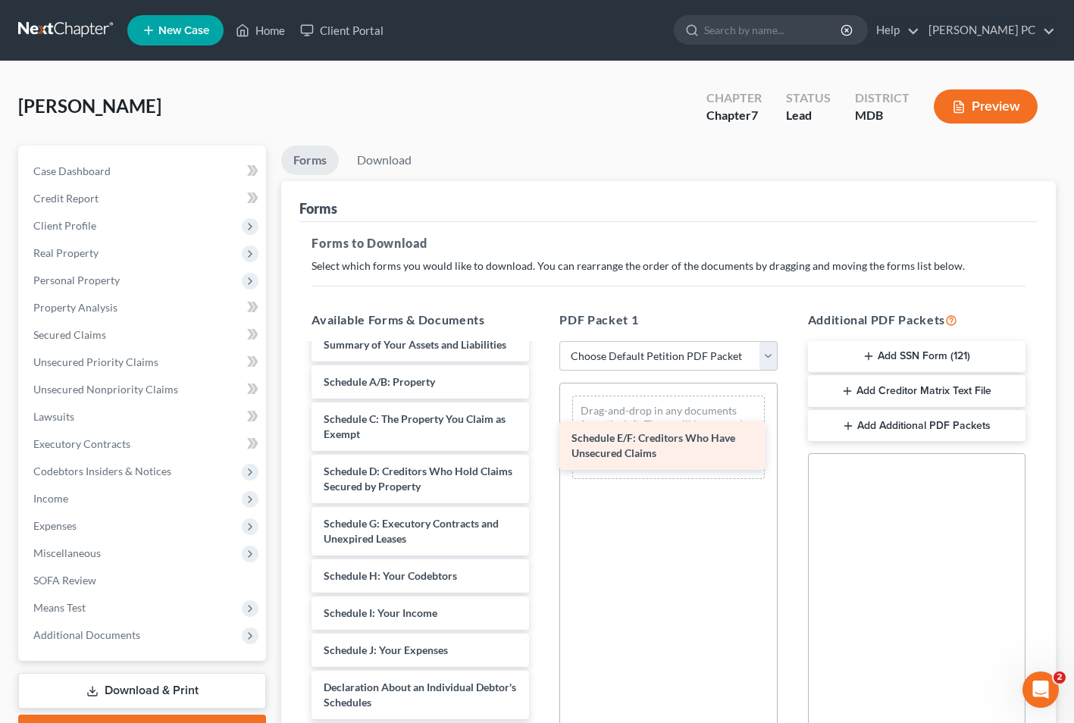
drag, startPoint x: 397, startPoint y: 554, endPoint x: 644, endPoint y: 453, distance: 267.7
click at [541, 453] on div "Schedule E/F: Creditors Who Have Unsecured Claims [PERSON_NAME] 16199-MD-CC-039…" at bounding box center [420, 640] width 242 height 832
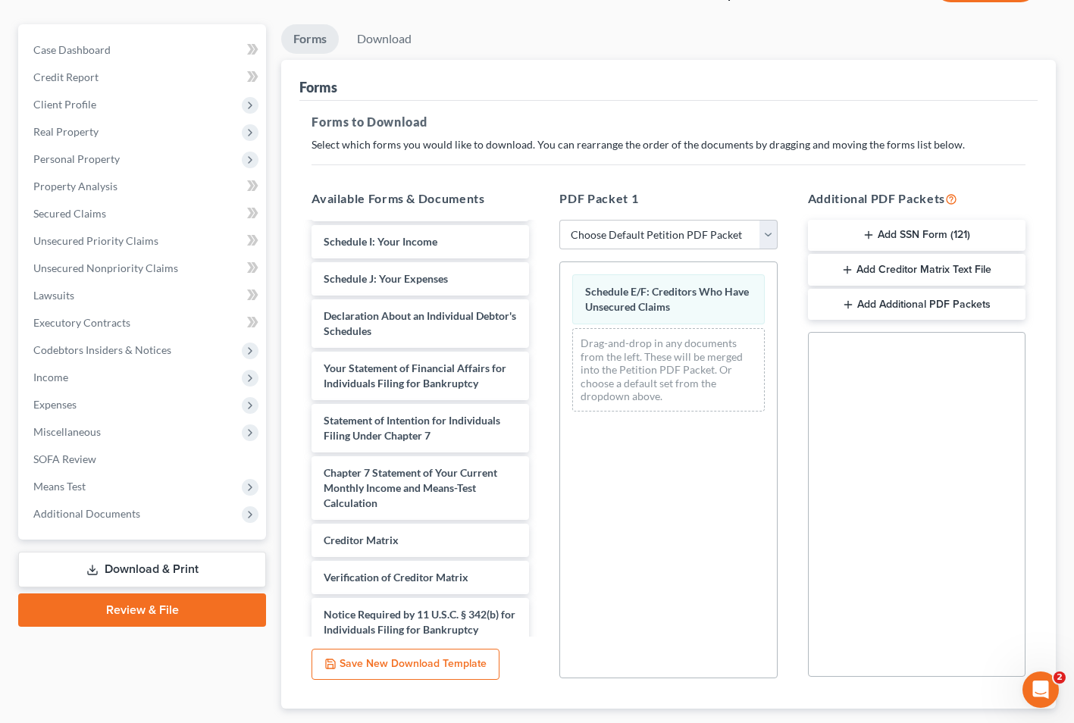
scroll to position [363, 0]
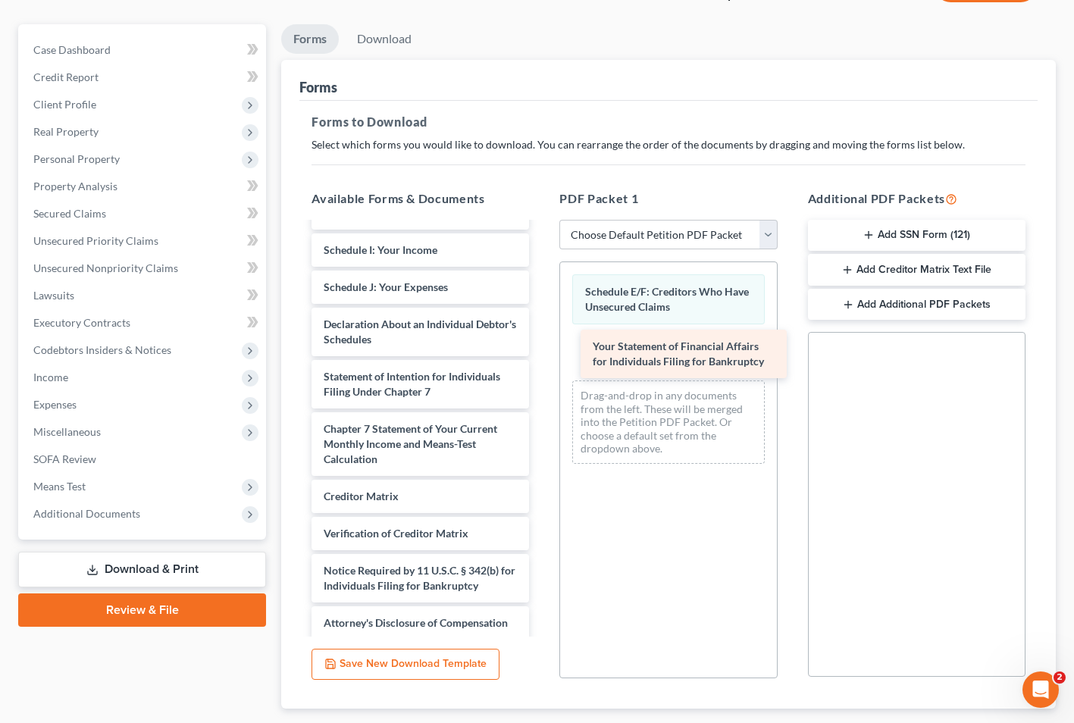
drag, startPoint x: 389, startPoint y: 391, endPoint x: 658, endPoint y: 346, distance: 273.0
click at [541, 346] on div "Your Statement of Financial Affairs for Individuals Filing for Bankruptcy [PERS…" at bounding box center [420, 249] width 242 height 779
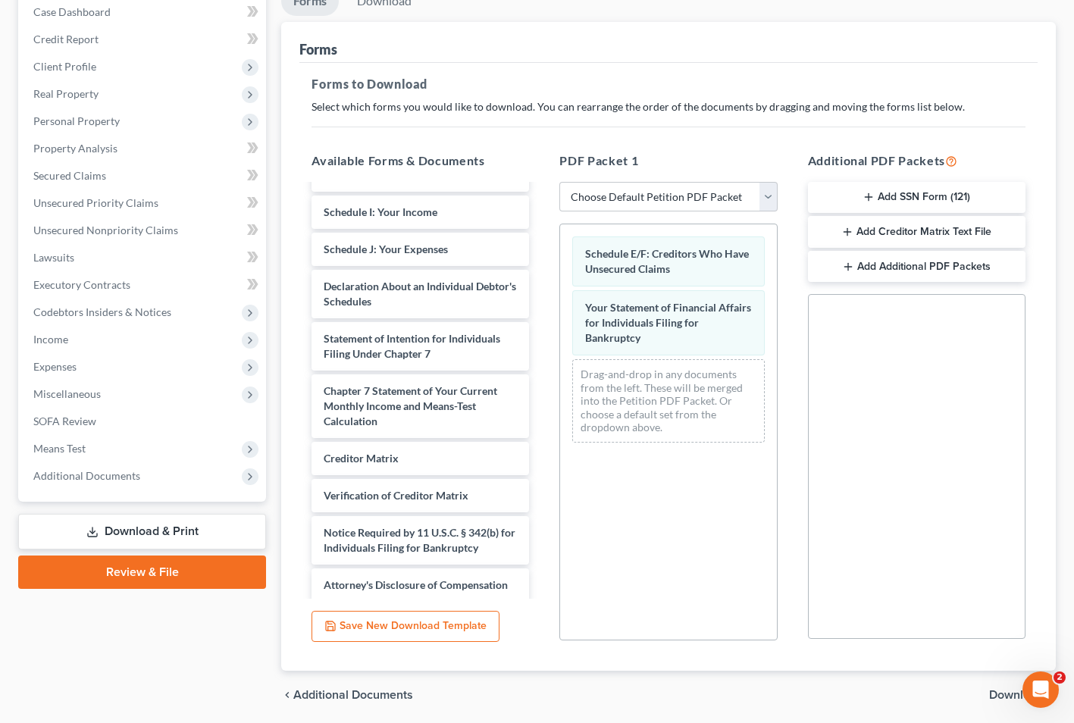
scroll to position [213, 0]
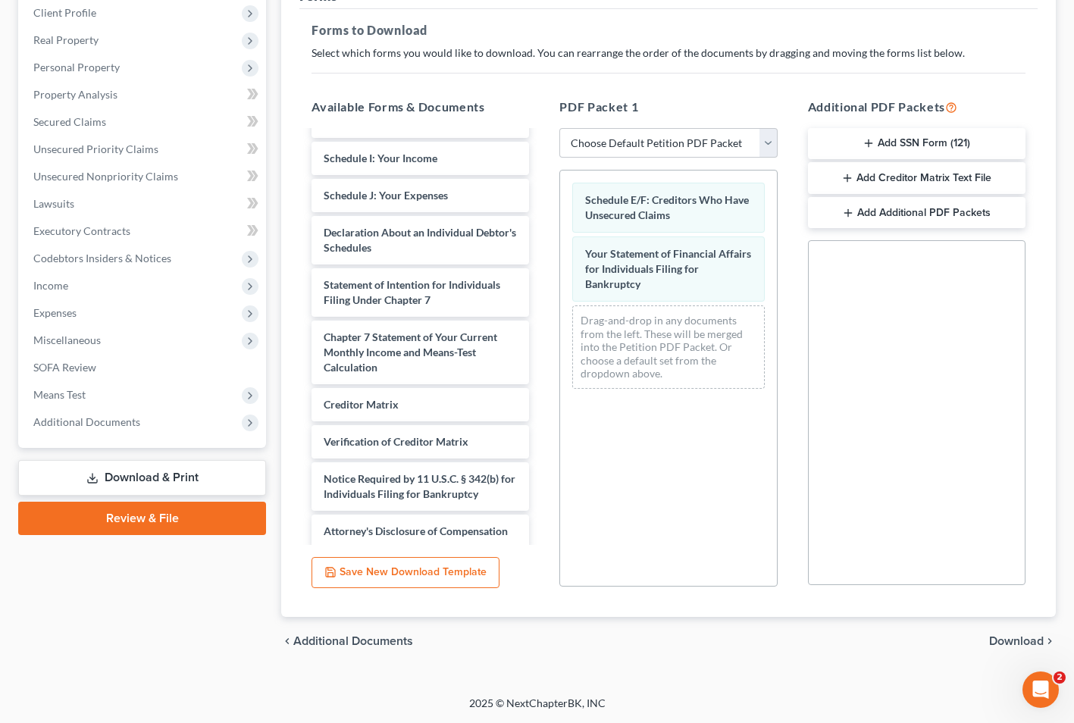
click at [1020, 635] on span "Download" at bounding box center [1016, 641] width 55 height 12
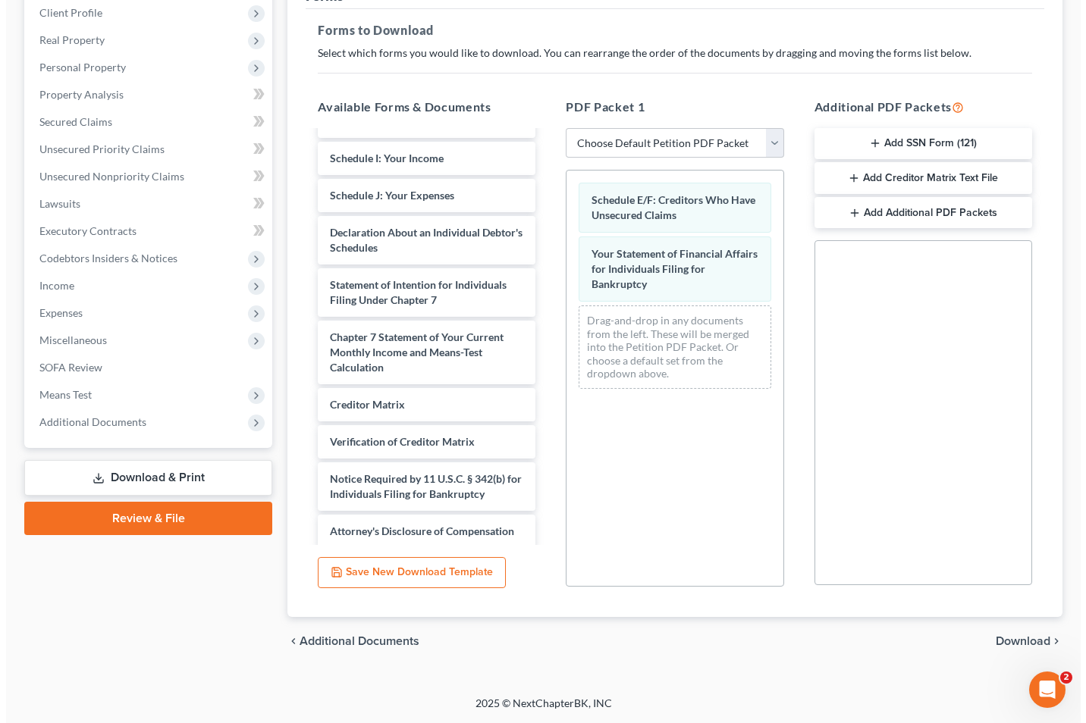
scroll to position [83, 0]
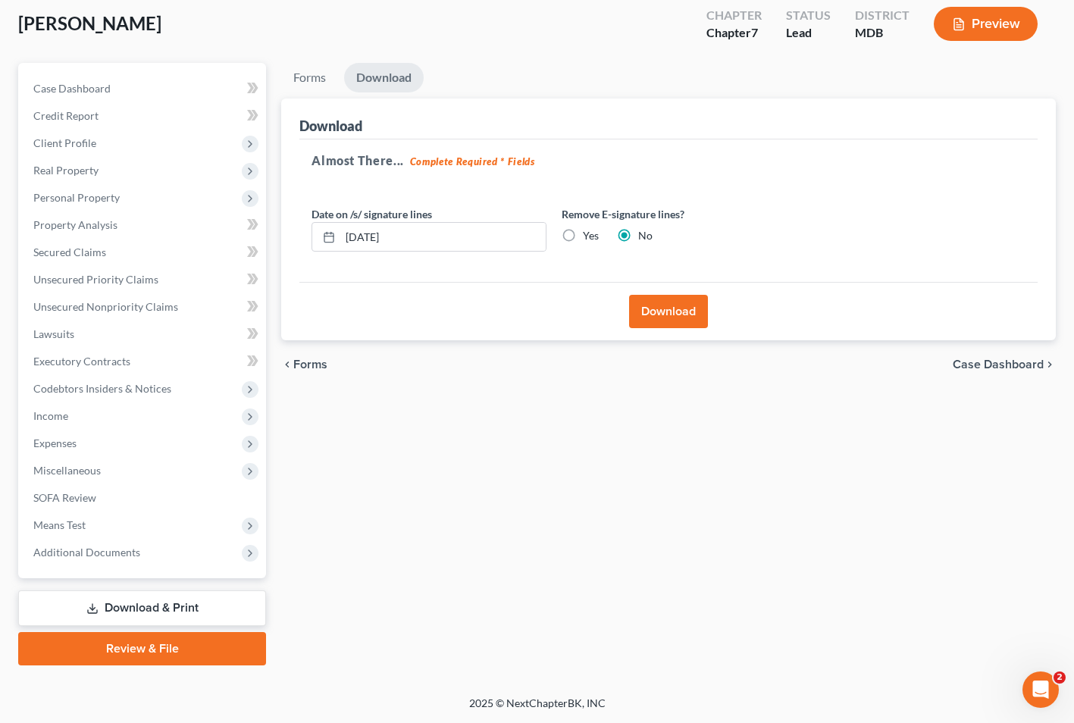
click at [583, 231] on label "Yes" at bounding box center [591, 235] width 16 height 15
click at [589, 231] on input "Yes" at bounding box center [594, 233] width 10 height 10
radio input "true"
radio input "false"
click at [667, 315] on button "Download" at bounding box center [668, 311] width 79 height 33
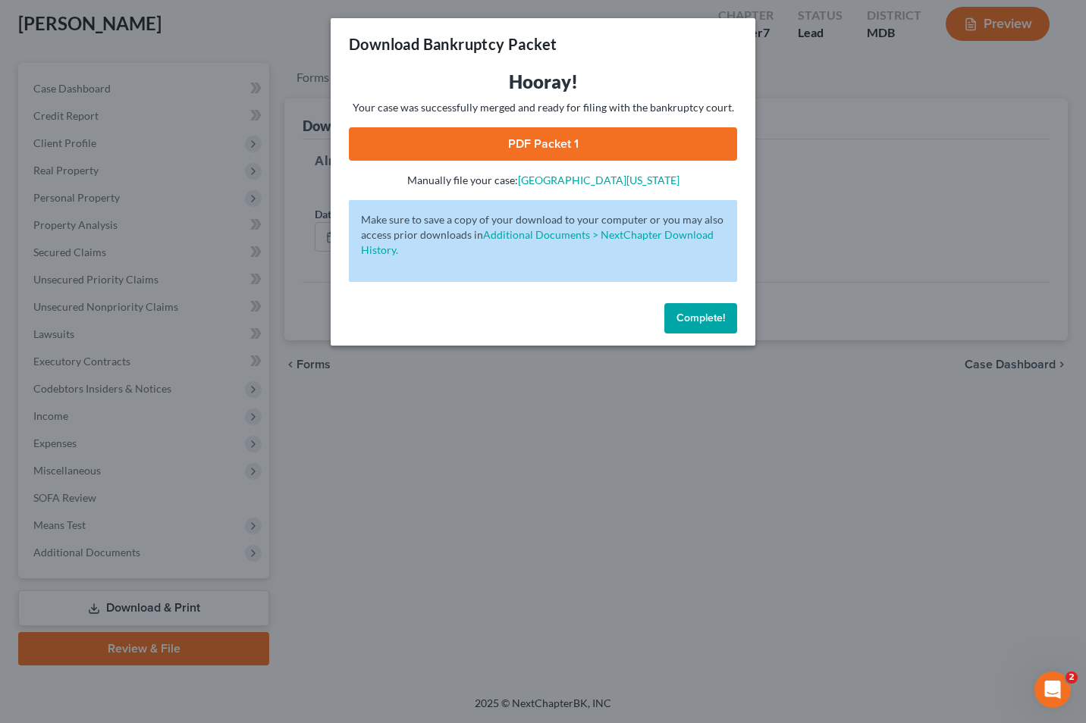
click at [553, 140] on link "PDF Packet 1" at bounding box center [543, 143] width 388 height 33
